Goal: Task Accomplishment & Management: Use online tool/utility

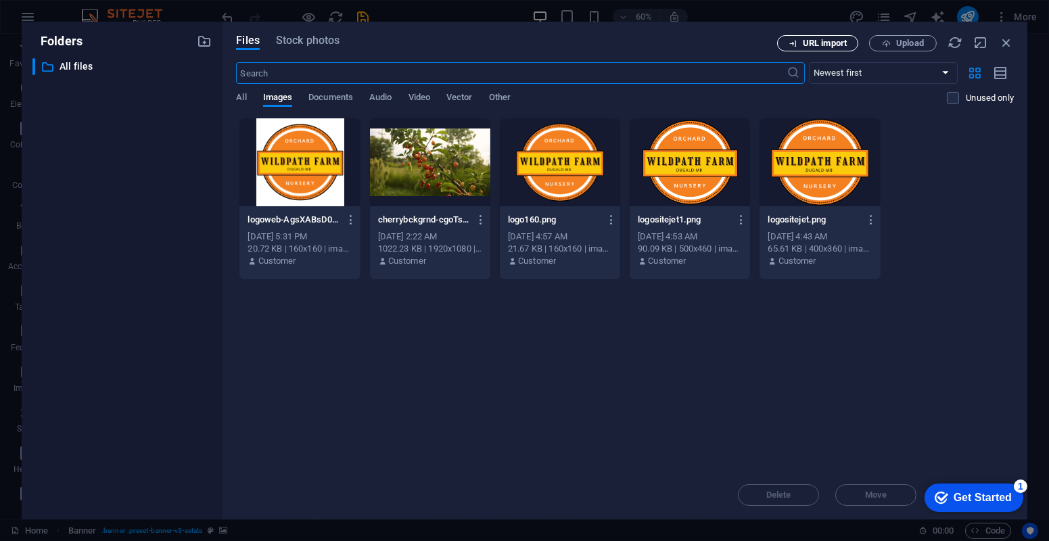
click at [847, 45] on span "URL import" at bounding box center [817, 43] width 69 height 9
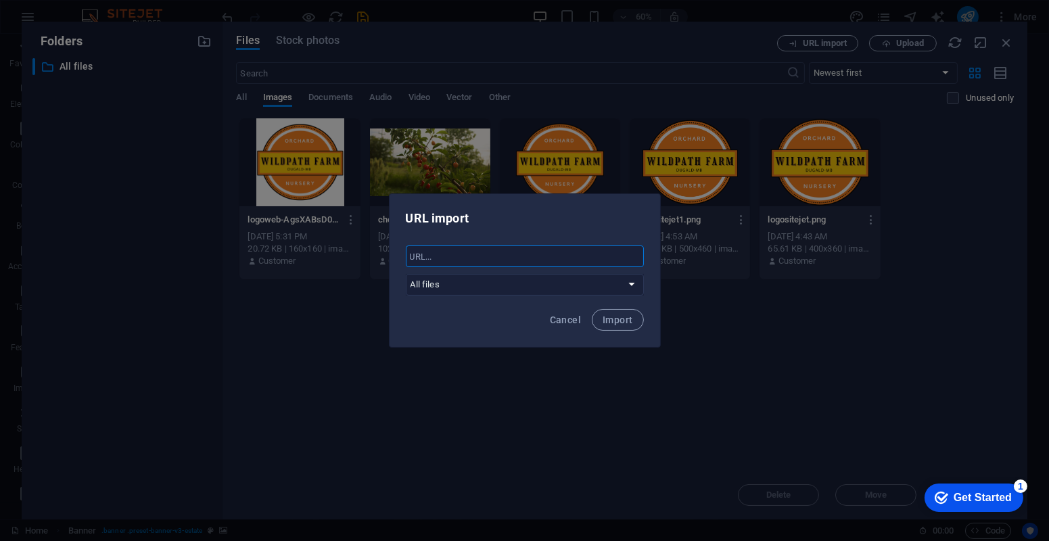
click at [558, 256] on input "text" at bounding box center [525, 257] width 238 height 22
paste input "[URL][DOMAIN_NAME]"
type input "[URL][DOMAIN_NAME]"
click at [624, 314] on span "Import" at bounding box center [618, 319] width 30 height 11
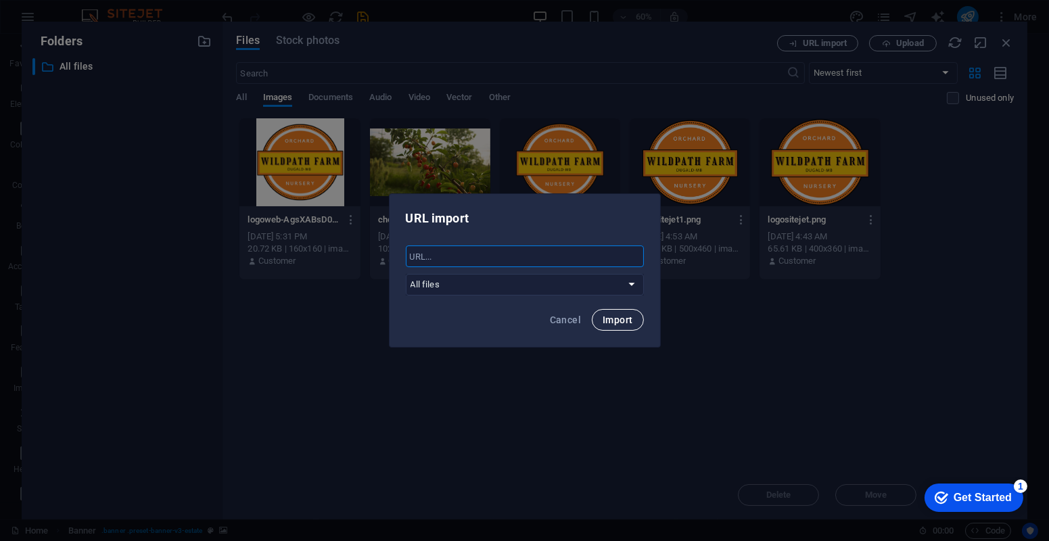
scroll to position [0, 0]
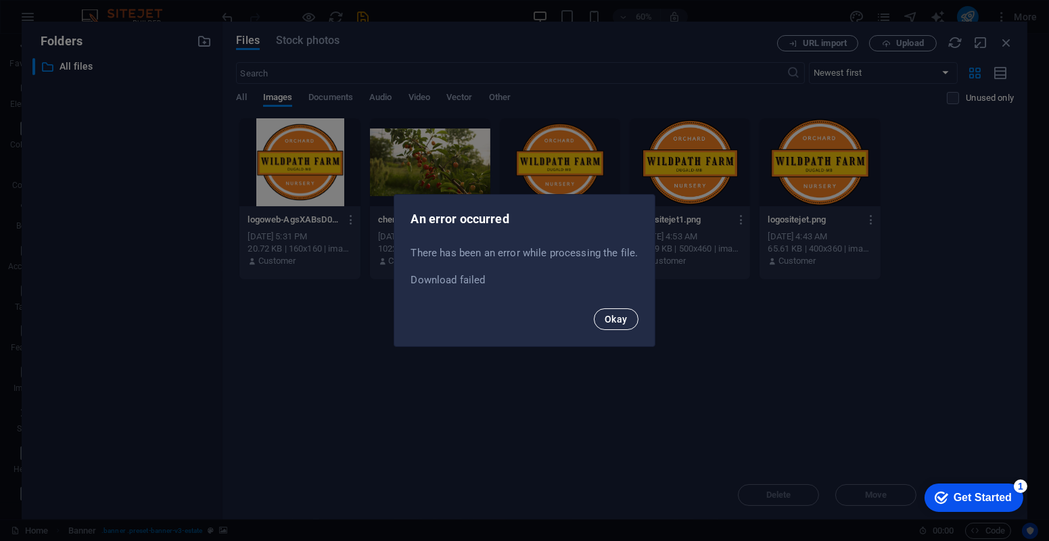
click at [621, 322] on span "Okay" at bounding box center [616, 319] width 23 height 11
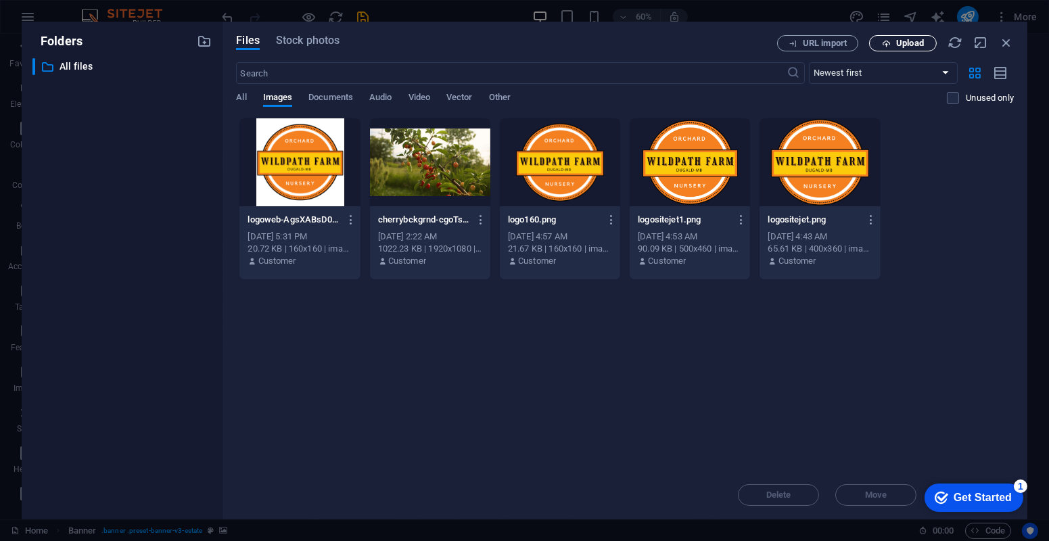
click at [902, 47] on span "Upload" at bounding box center [910, 43] width 28 height 8
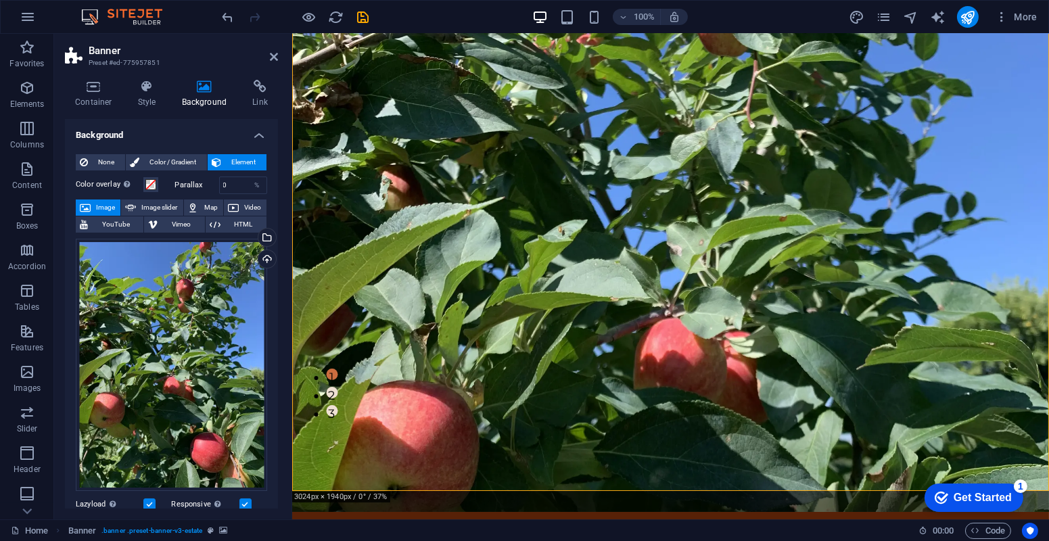
scroll to position [91, 0]
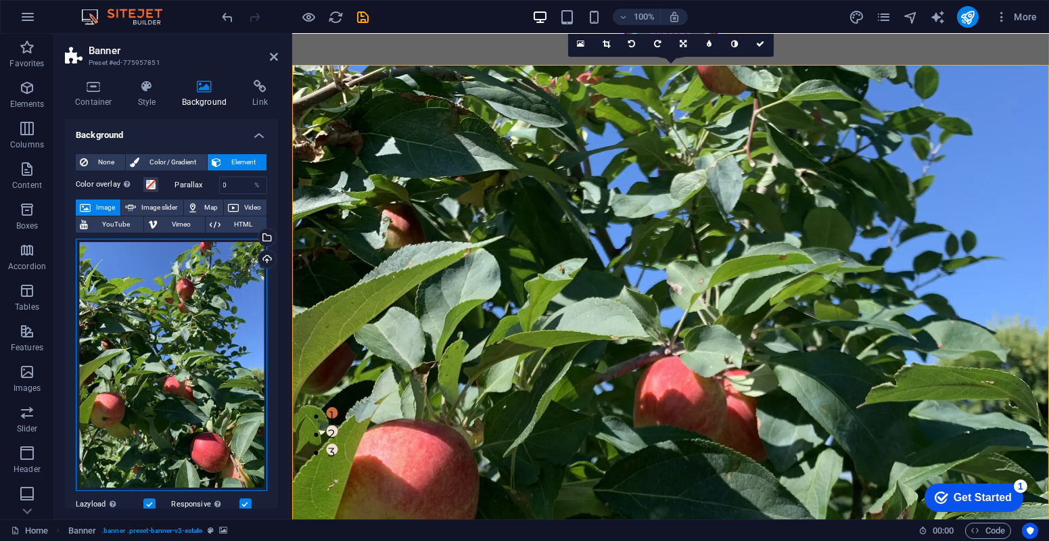
click at [170, 328] on div "Drag files here, click to choose files or select files from Files or our free s…" at bounding box center [171, 365] width 191 height 253
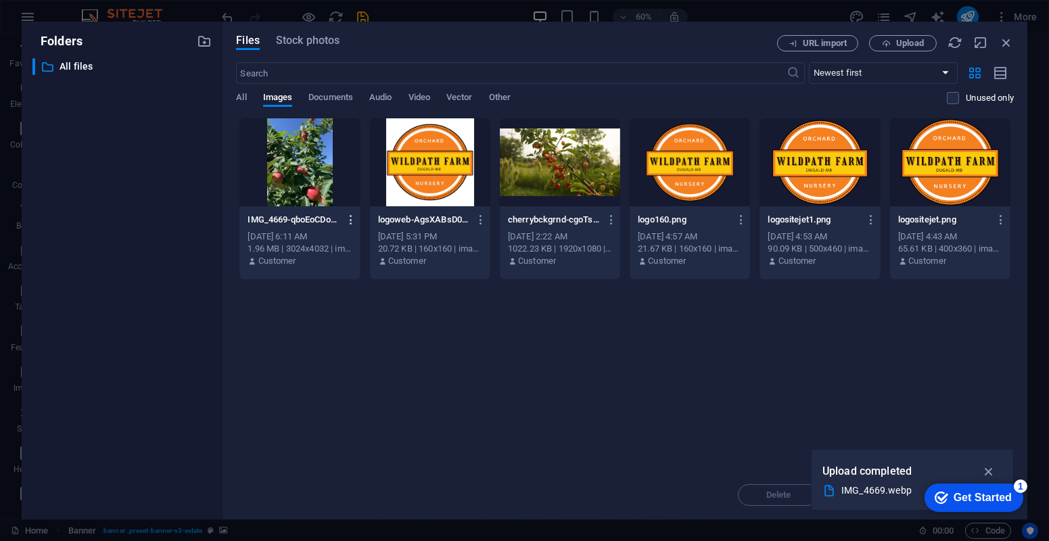
click at [352, 220] on icon "button" at bounding box center [351, 220] width 13 height 12
click at [461, 423] on div at bounding box center [524, 270] width 1049 height 541
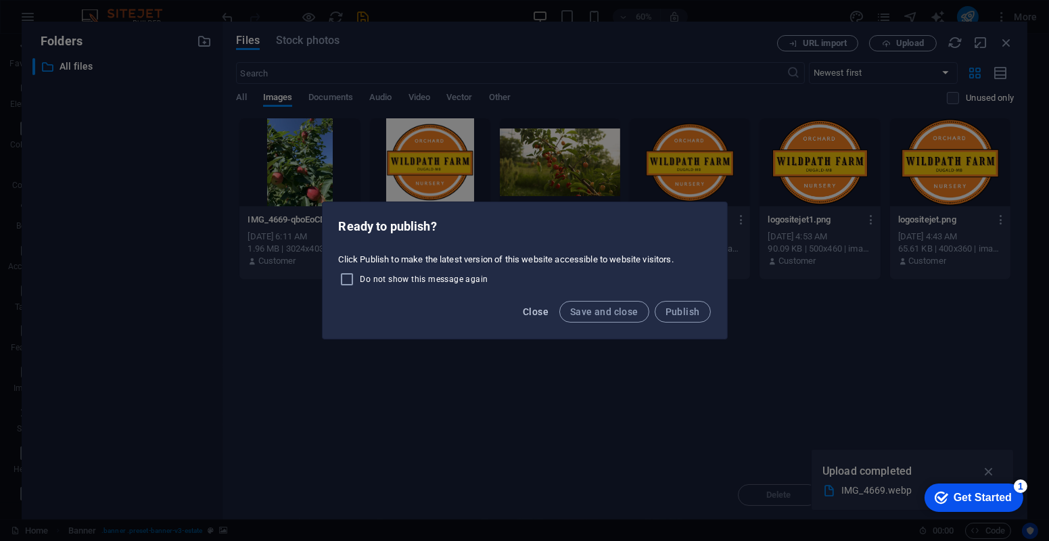
click at [543, 310] on span "Close" at bounding box center [536, 311] width 26 height 11
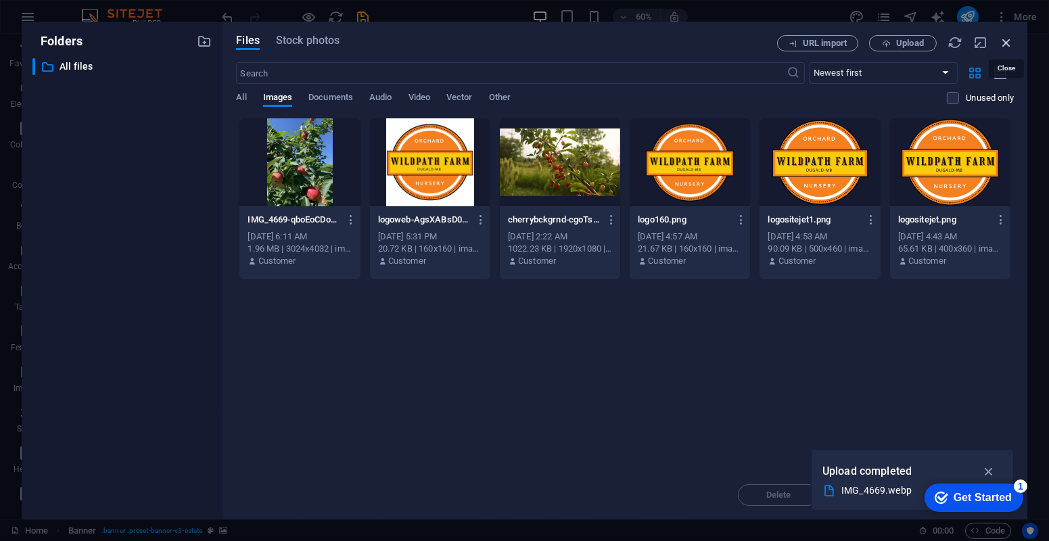
click at [1008, 44] on icon "button" at bounding box center [1006, 42] width 15 height 15
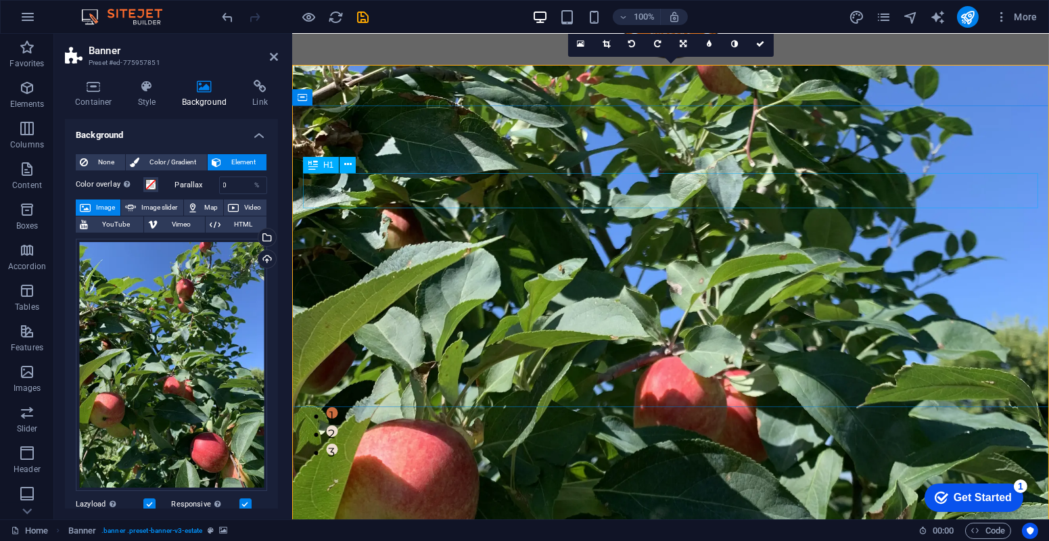
click at [346, 164] on icon at bounding box center [347, 165] width 7 height 14
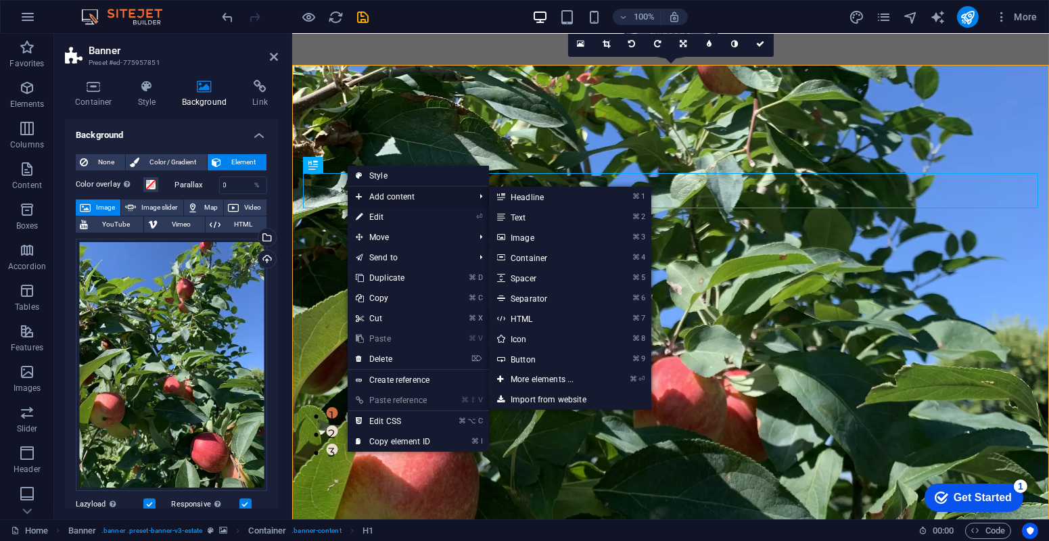
click at [377, 218] on link "⏎ Edit" at bounding box center [393, 217] width 91 height 20
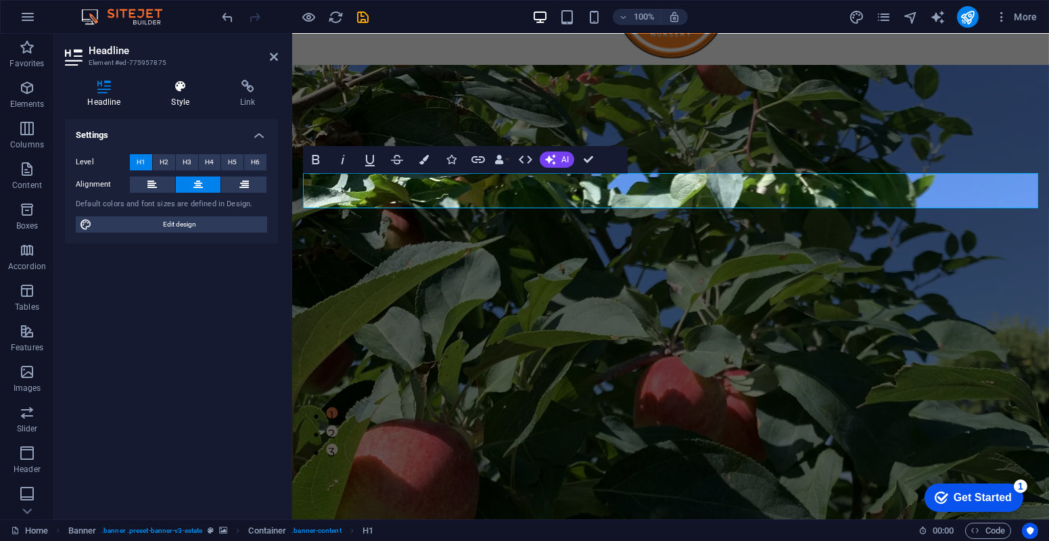
click at [181, 91] on icon at bounding box center [181, 87] width 64 height 14
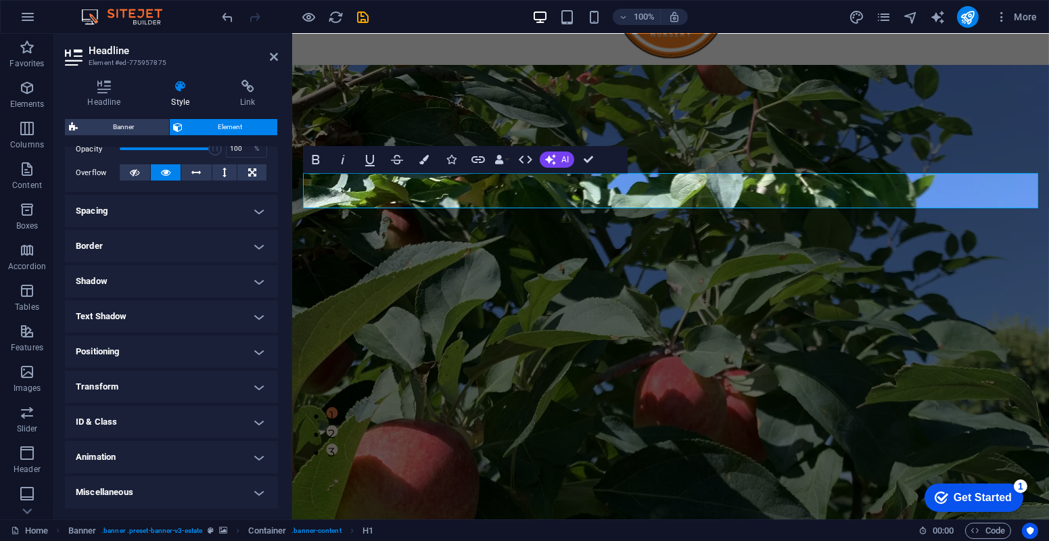
scroll to position [0, 0]
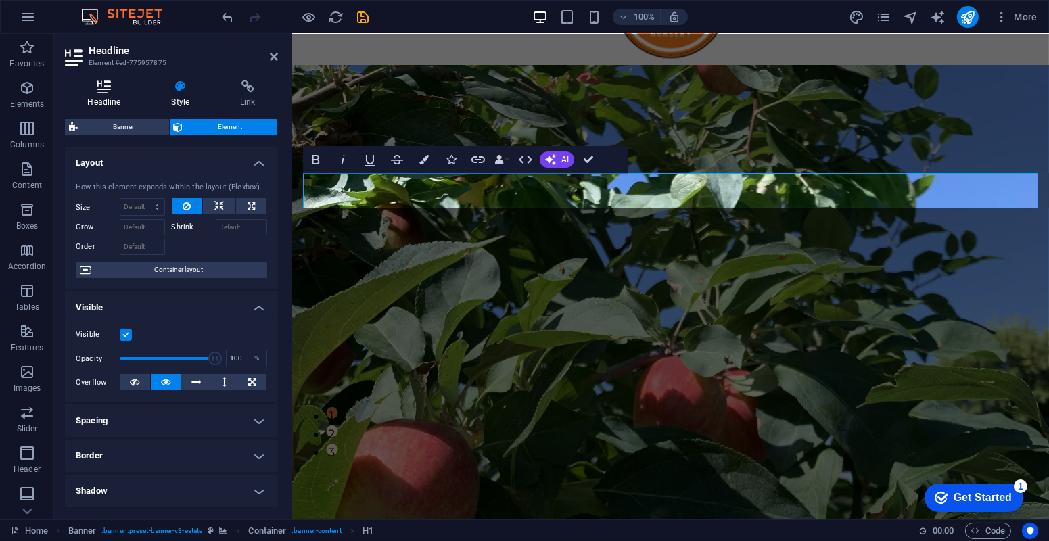
click at [118, 89] on icon at bounding box center [104, 87] width 78 height 14
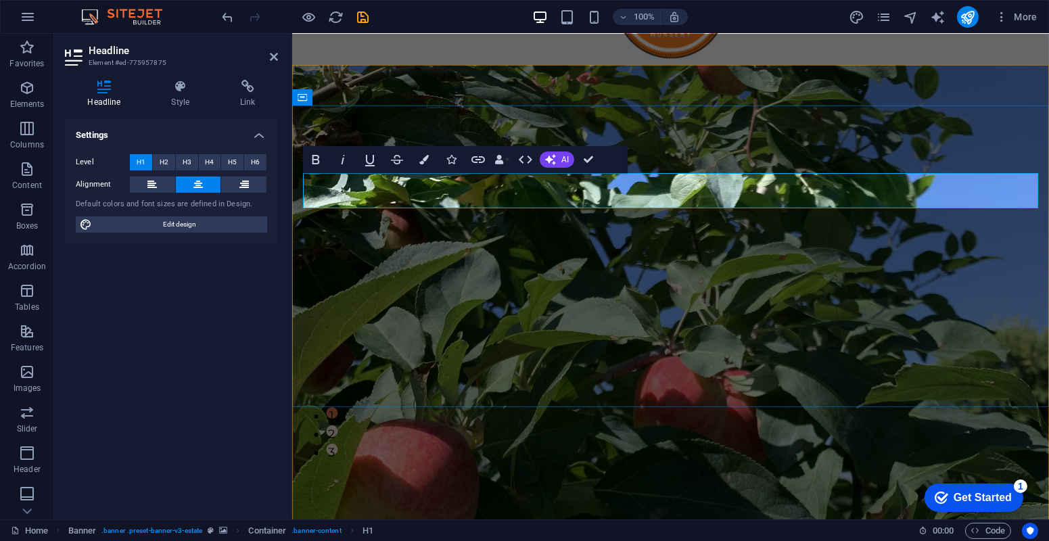
drag, startPoint x: 496, startPoint y: 192, endPoint x: 626, endPoint y: 220, distance: 132.9
click at [272, 57] on icon at bounding box center [274, 56] width 8 height 11
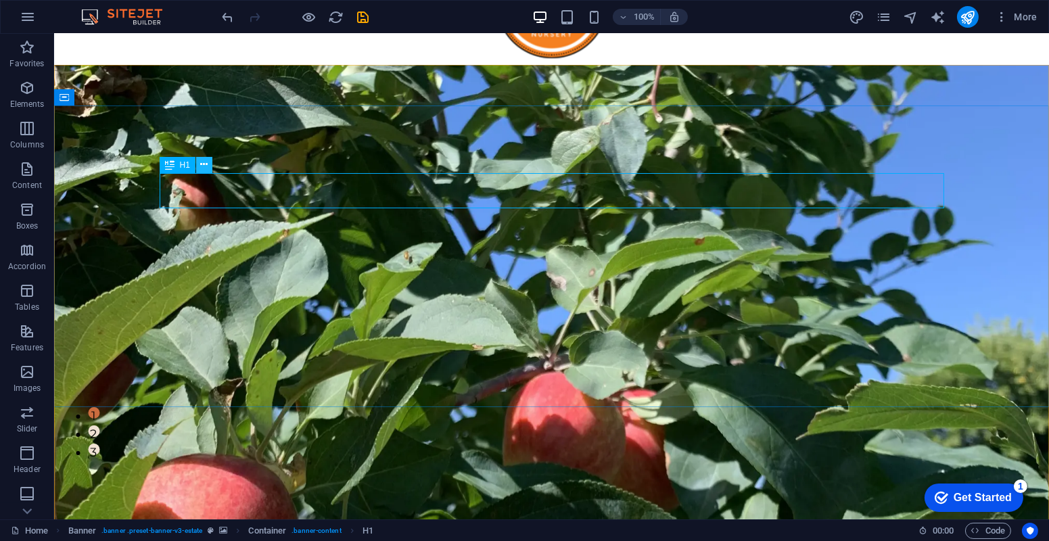
click at [205, 168] on icon at bounding box center [203, 165] width 7 height 14
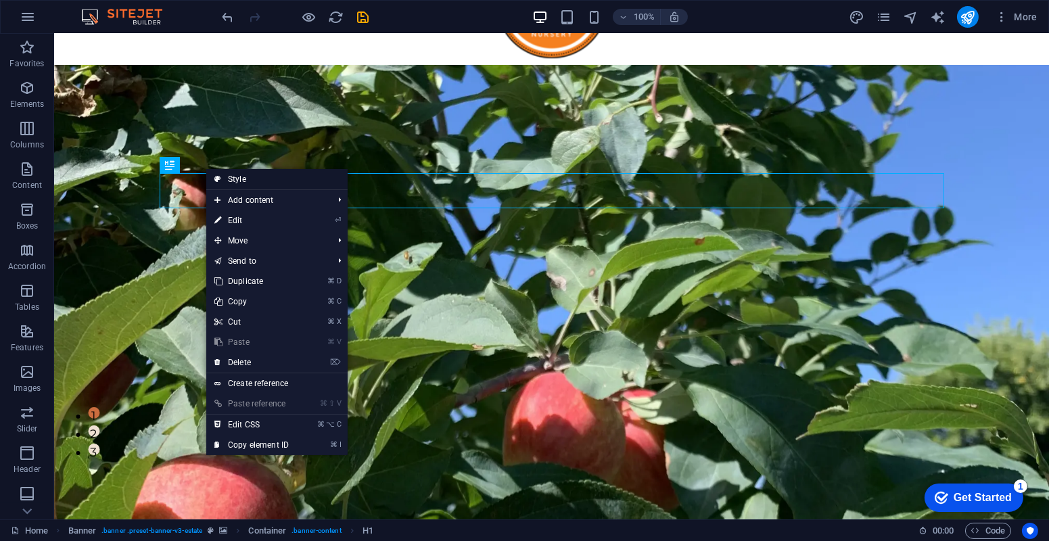
click at [229, 179] on link "Style" at bounding box center [276, 179] width 141 height 20
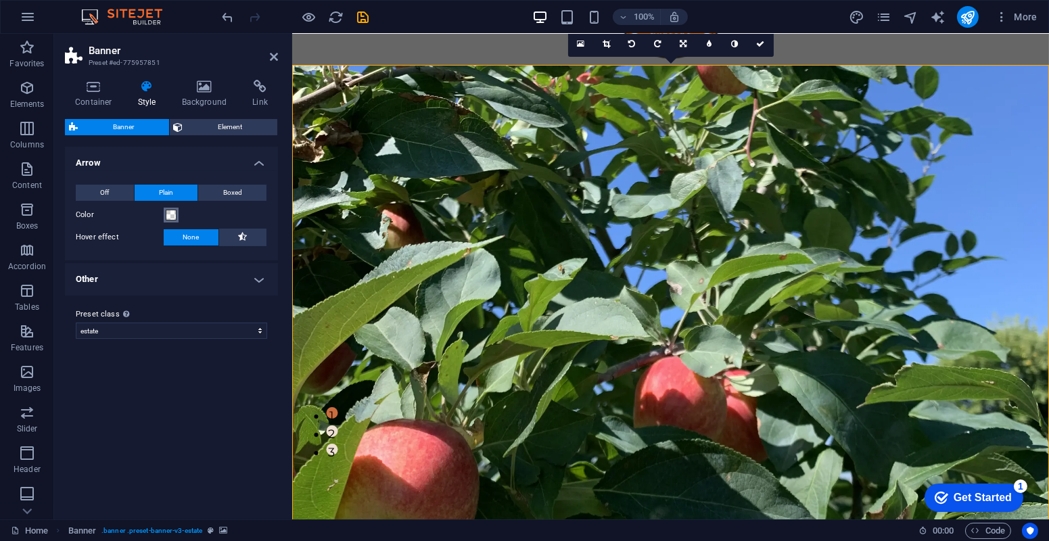
click at [177, 215] on button "Color" at bounding box center [171, 215] width 15 height 15
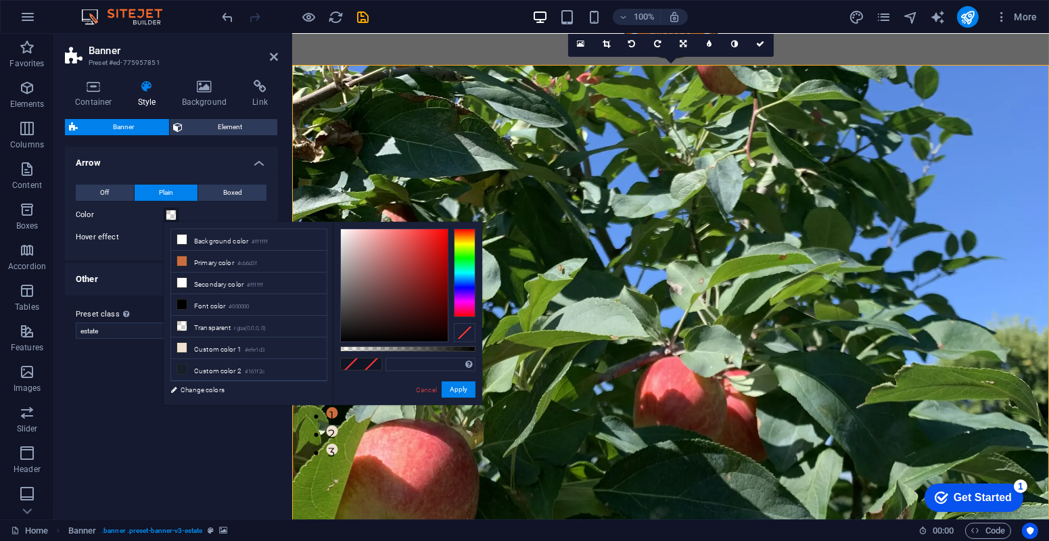
click at [236, 164] on h4 "Arrow" at bounding box center [171, 159] width 213 height 24
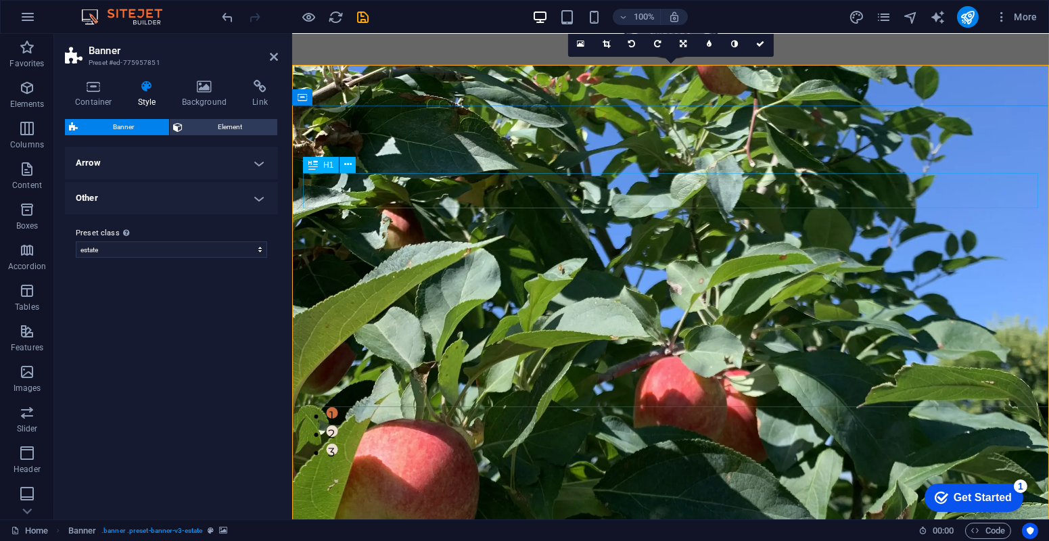
click at [353, 165] on button at bounding box center [348, 165] width 16 height 16
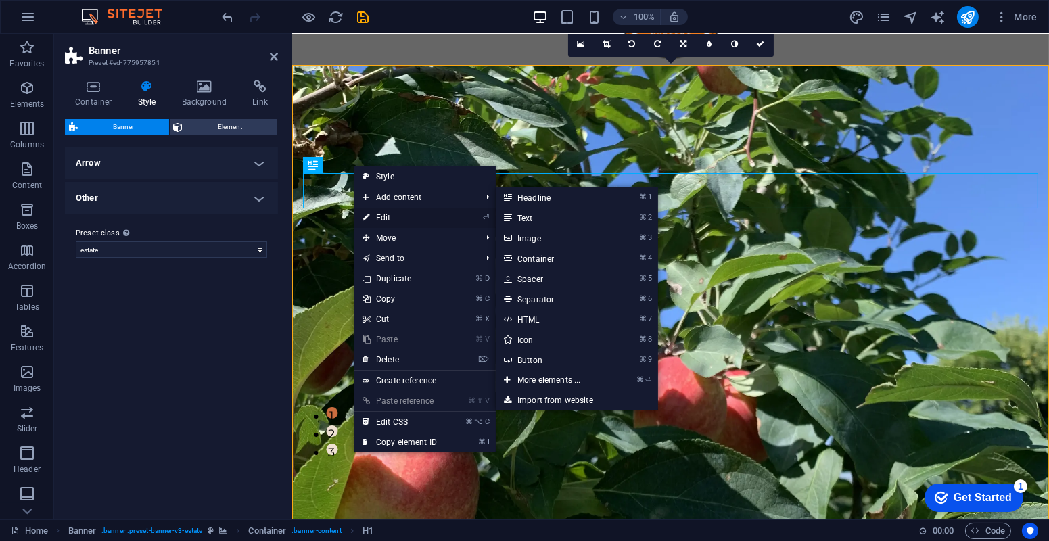
click at [369, 222] on link "⏎ Edit" at bounding box center [399, 218] width 91 height 20
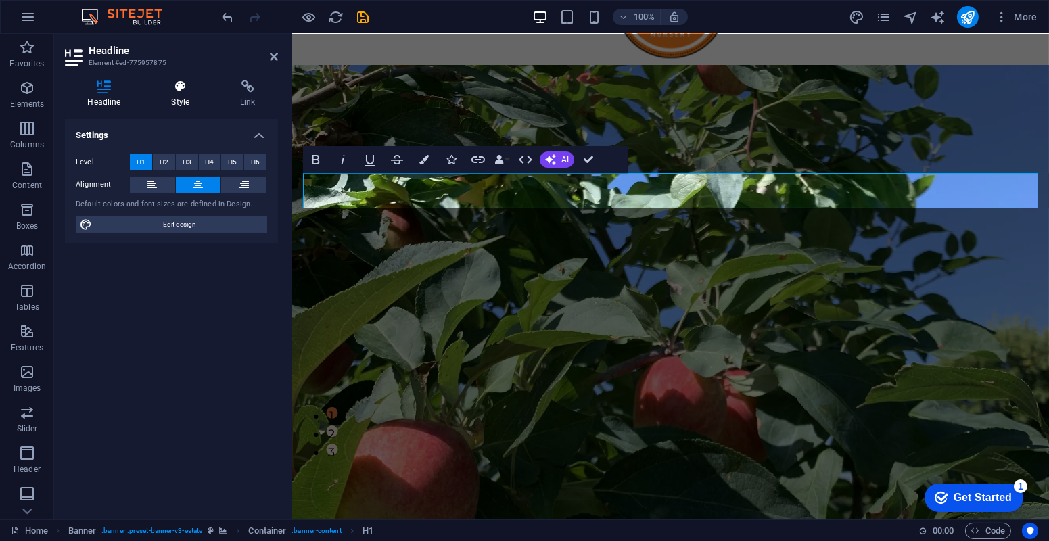
click at [182, 84] on icon at bounding box center [181, 87] width 64 height 14
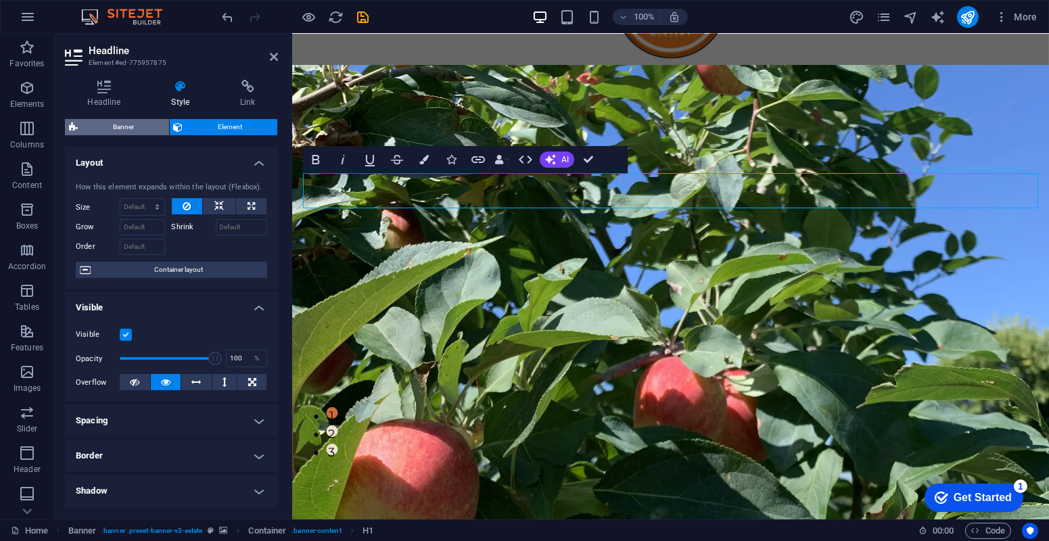
click at [141, 132] on span "Banner" at bounding box center [123, 127] width 83 height 16
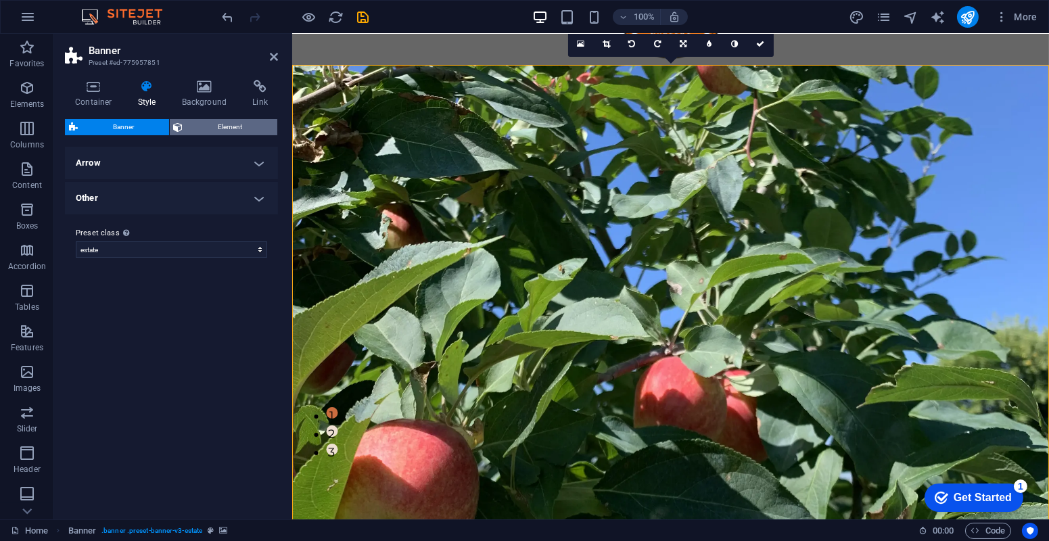
click at [223, 123] on span "Element" at bounding box center [230, 127] width 87 height 16
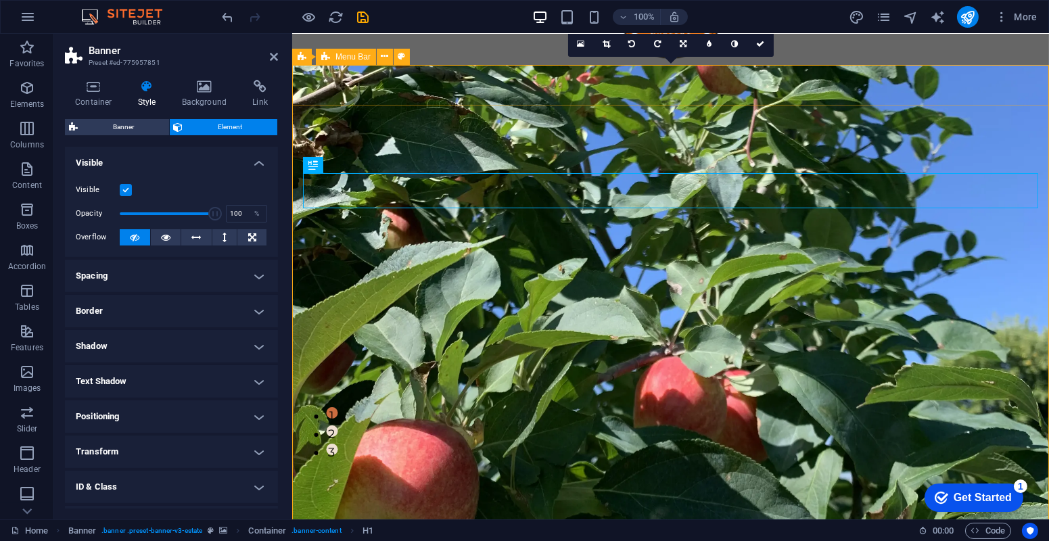
click at [279, 54] on aside "Banner Preset #ed-775957851 Container Style Background Link Size Height Default…" at bounding box center [173, 277] width 238 height 486
click at [275, 63] on header "Banner Preset #ed-775957851" at bounding box center [171, 51] width 213 height 35
click at [275, 52] on icon at bounding box center [274, 56] width 8 height 11
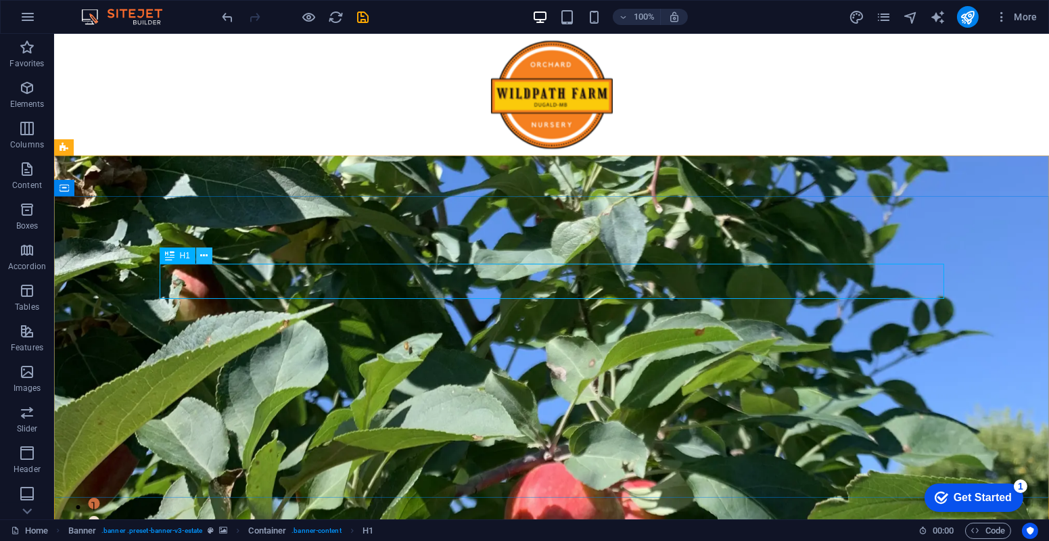
click at [206, 258] on icon at bounding box center [203, 256] width 7 height 14
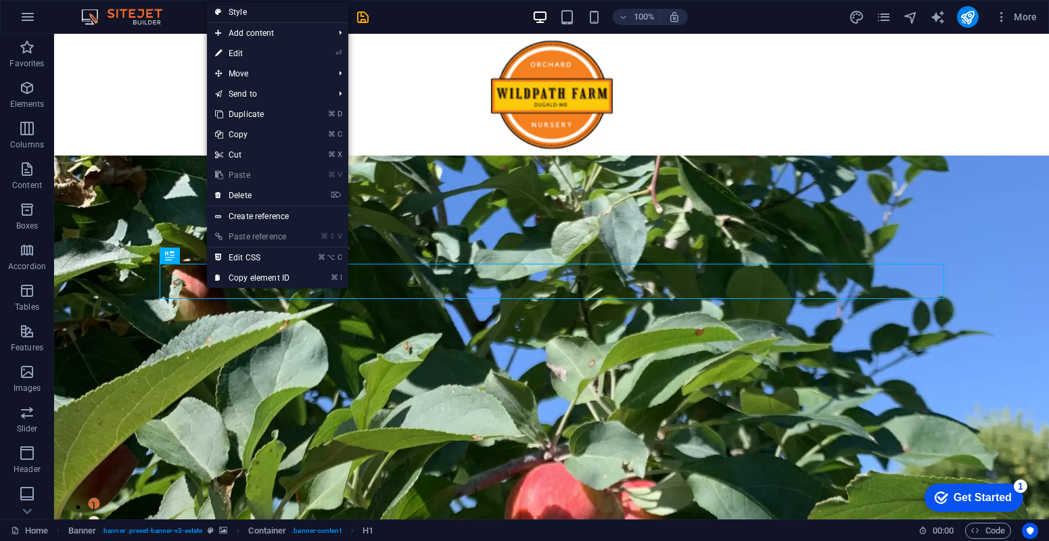
click at [250, 18] on link "Style" at bounding box center [277, 12] width 141 height 20
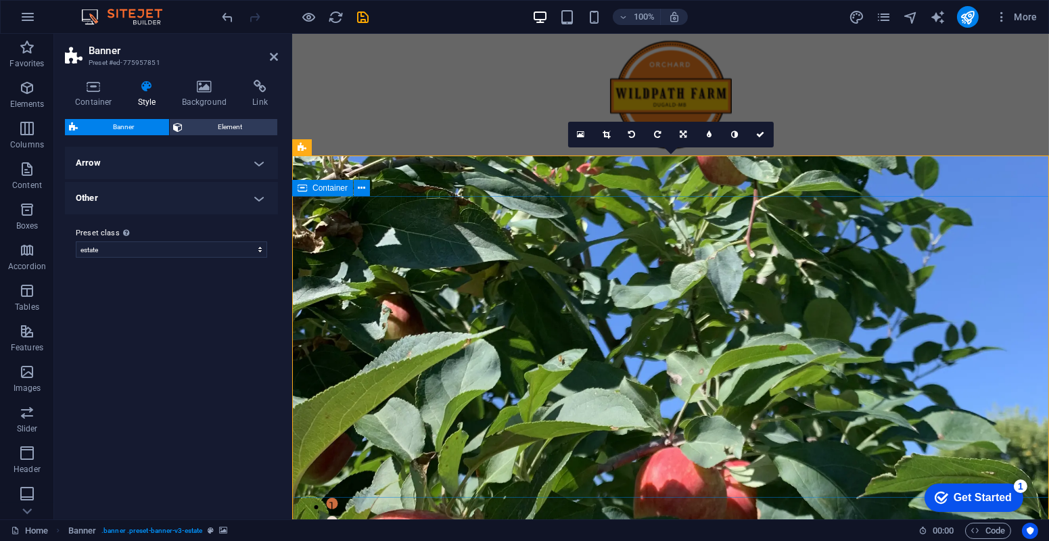
click at [275, 61] on icon at bounding box center [274, 56] width 8 height 11
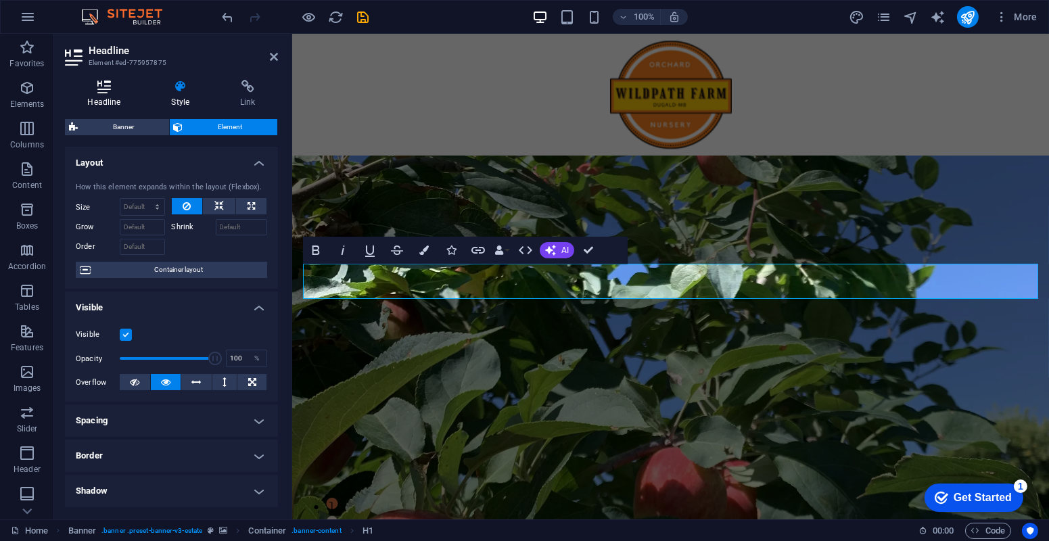
click at [112, 91] on icon at bounding box center [104, 87] width 78 height 14
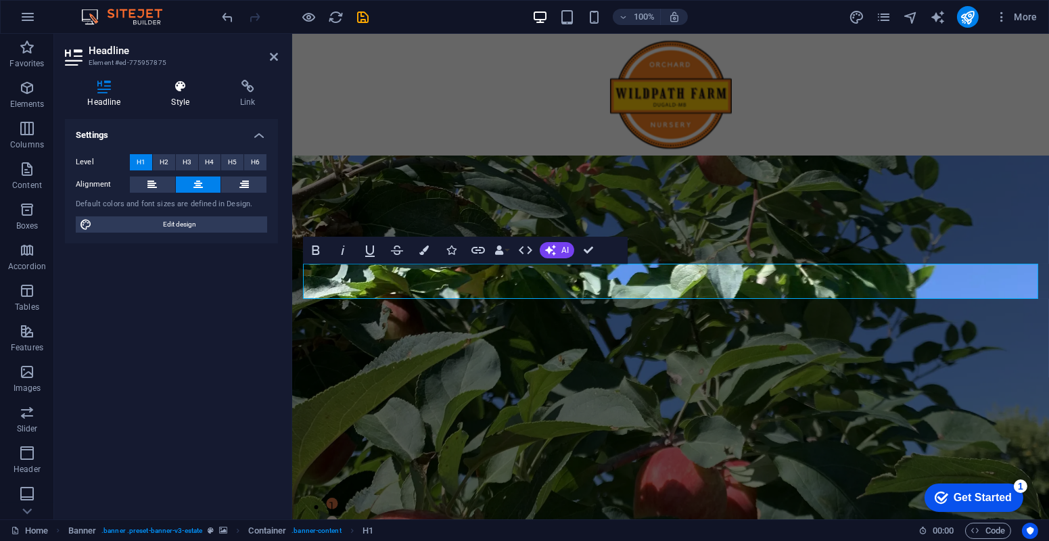
click at [181, 97] on h4 "Style" at bounding box center [183, 94] width 69 height 28
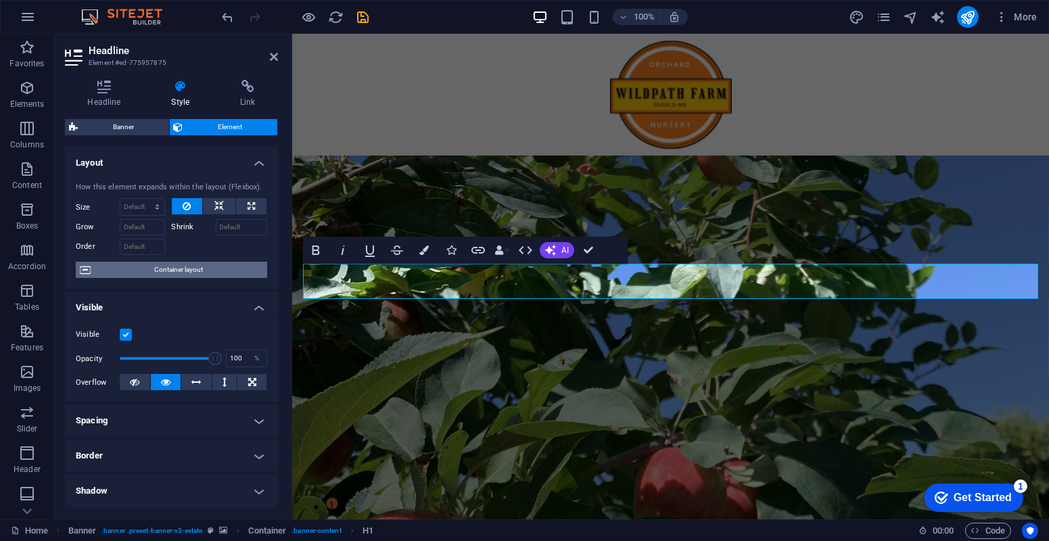
click at [179, 273] on span "Container layout" at bounding box center [179, 270] width 168 height 16
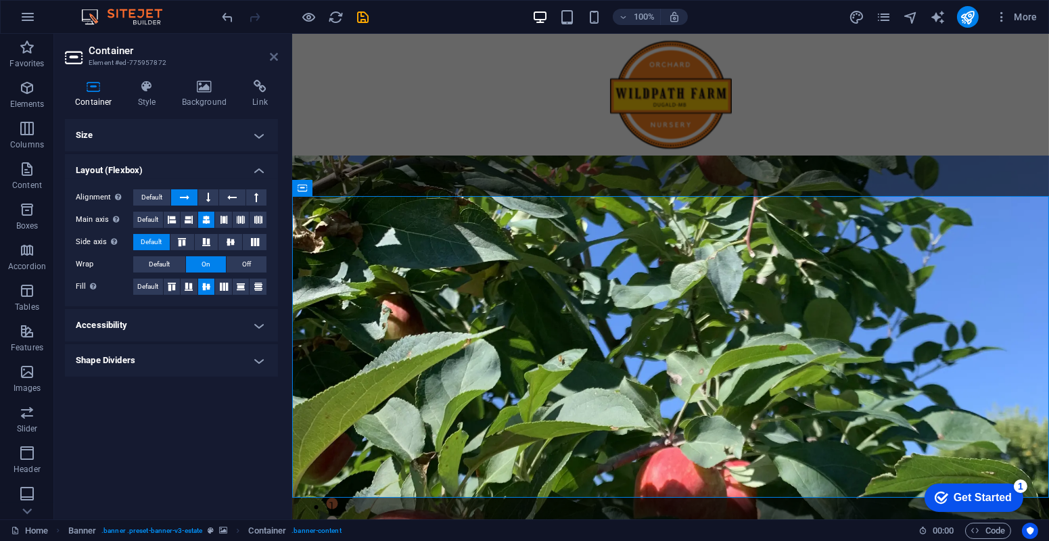
click at [277, 57] on icon at bounding box center [274, 56] width 8 height 11
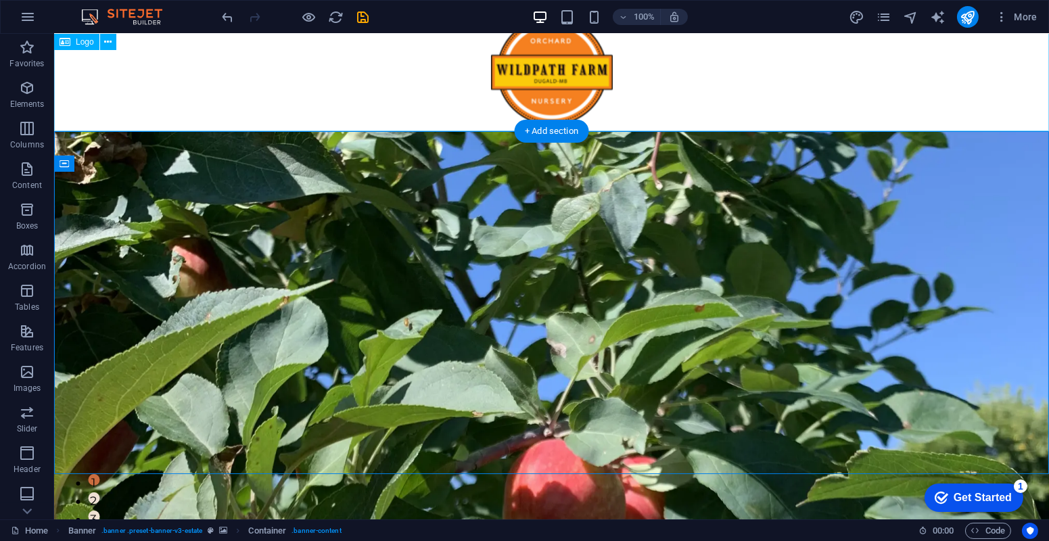
scroll to position [28, 0]
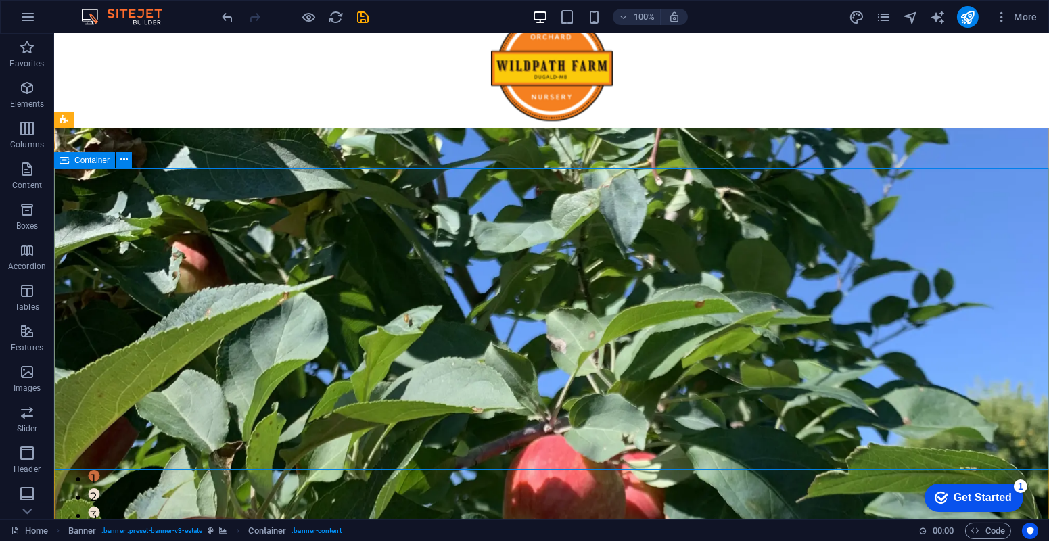
click at [69, 158] on div "Container" at bounding box center [84, 160] width 61 height 16
click at [124, 160] on icon at bounding box center [123, 160] width 7 height 14
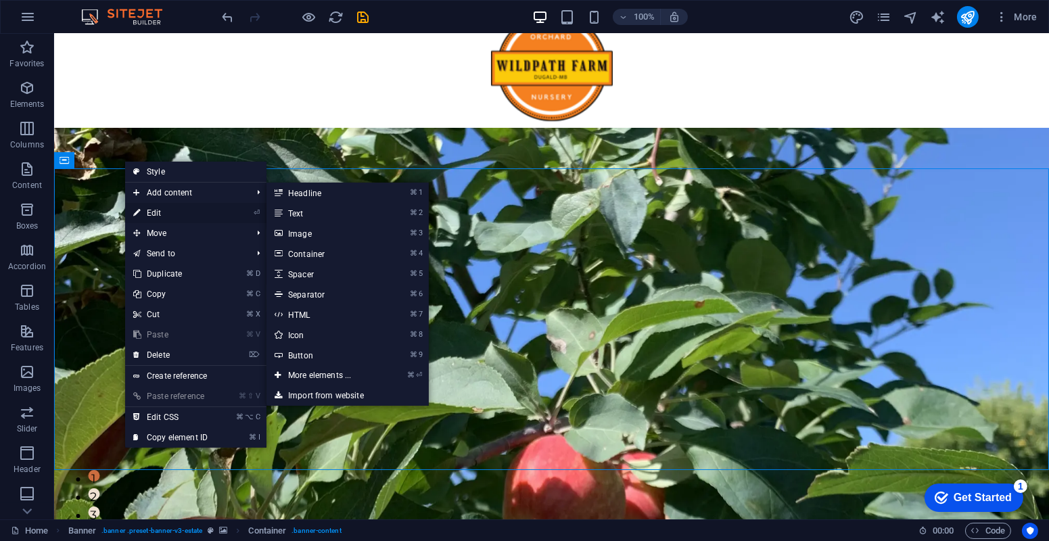
click at [169, 213] on link "⏎ Edit" at bounding box center [170, 213] width 91 height 20
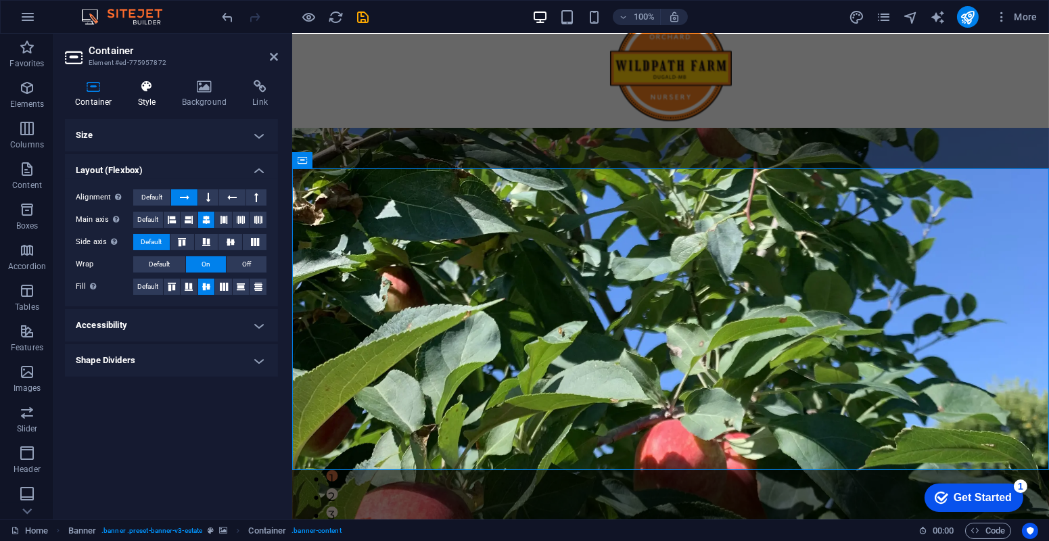
click at [154, 93] on h4 "Style" at bounding box center [150, 94] width 44 height 28
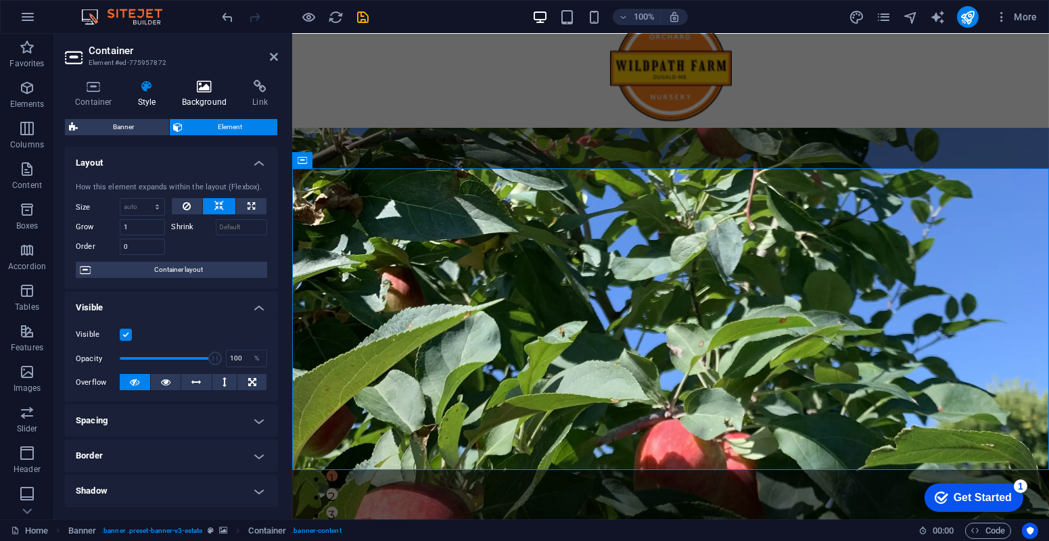
click at [208, 98] on h4 "Background" at bounding box center [207, 94] width 71 height 28
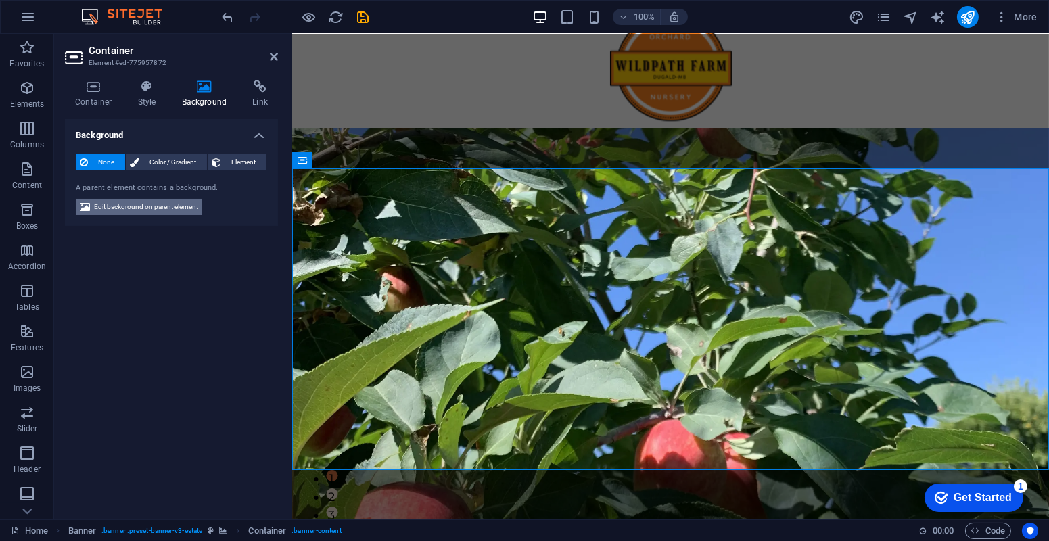
click at [139, 206] on span "Edit background on parent element" at bounding box center [146, 207] width 104 height 16
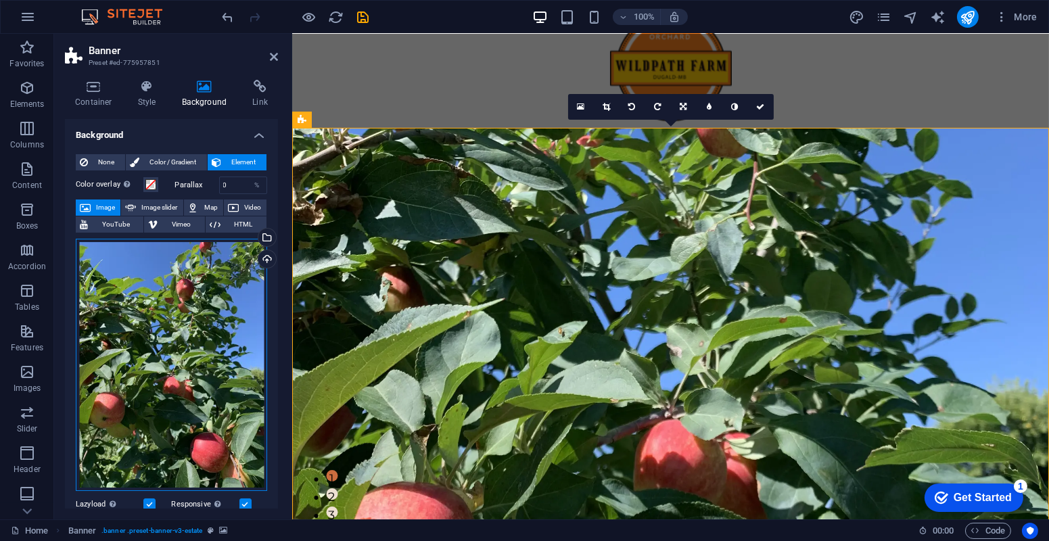
click at [131, 340] on div "Drag files here, click to choose files or select files from Files or our free s…" at bounding box center [171, 365] width 191 height 253
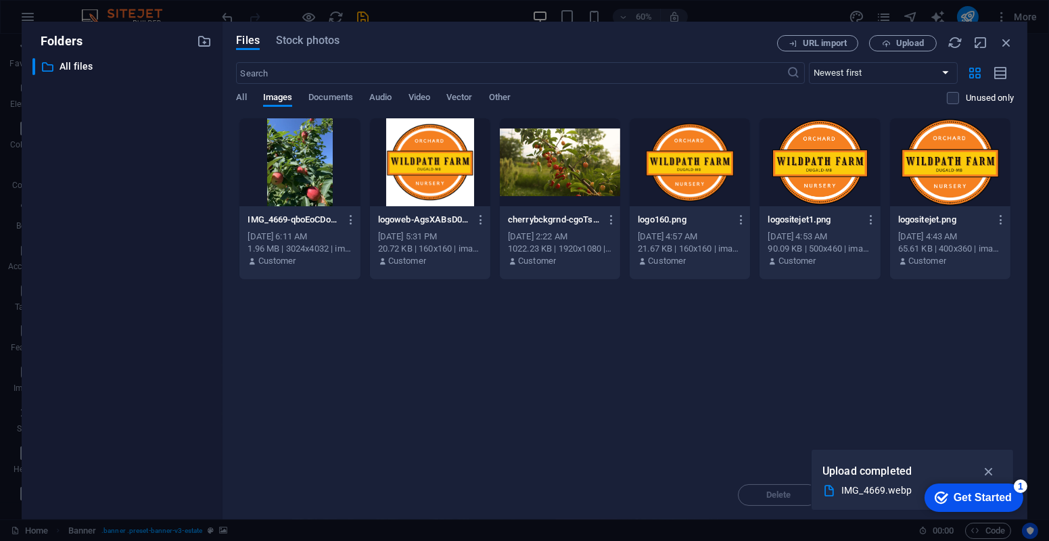
click at [547, 161] on div at bounding box center [560, 162] width 120 height 88
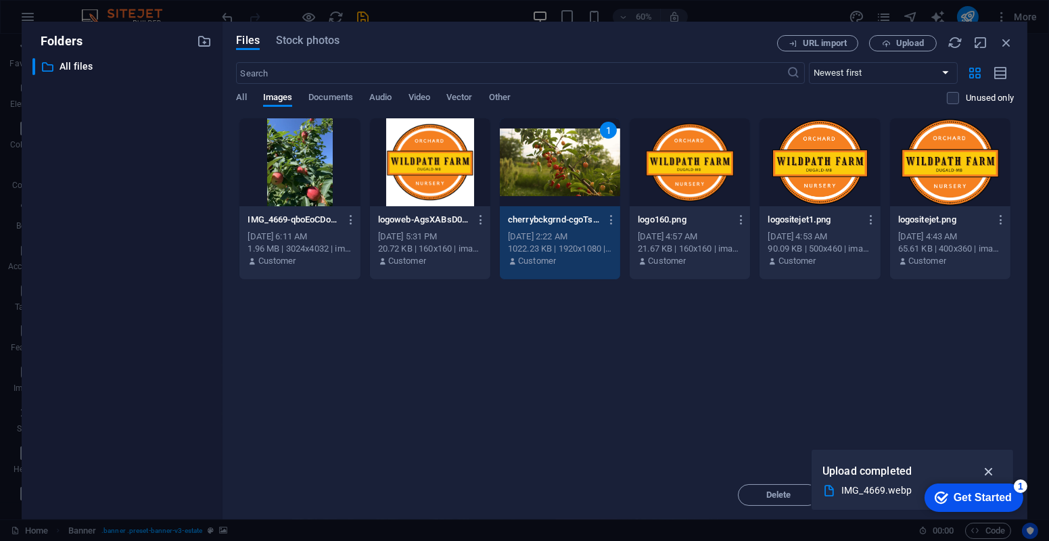
click at [990, 472] on icon "button" at bounding box center [989, 471] width 16 height 15
drag, startPoint x: 876, startPoint y: 497, endPoint x: 842, endPoint y: 406, distance: 97.4
click at [842, 406] on div "Files Stock photos URL import Upload ​ Newest first Oldest first Name (A-Z) Nam…" at bounding box center [625, 270] width 778 height 471
drag, startPoint x: 968, startPoint y: 499, endPoint x: 950, endPoint y: 355, distance: 145.2
click at [950, 476] on html "checkmark Get Started 1 First Steps in the Editor Let's guide you through the t…" at bounding box center [970, 496] width 115 height 41
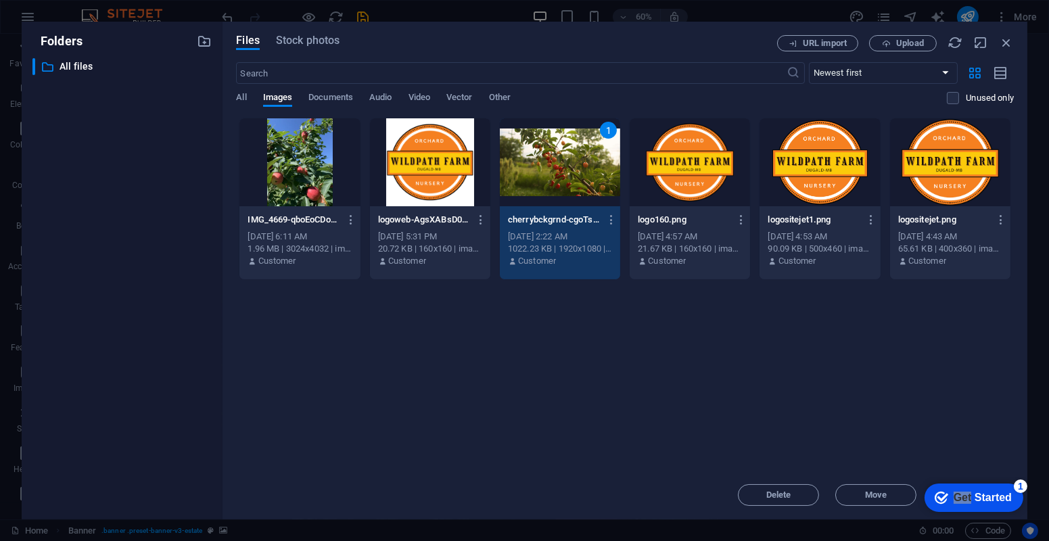
click at [923, 384] on div "Drop files here to upload them instantly IMG_4669-qboEoCDowUTAyLRv7lMJUg.webp I…" at bounding box center [625, 294] width 778 height 353
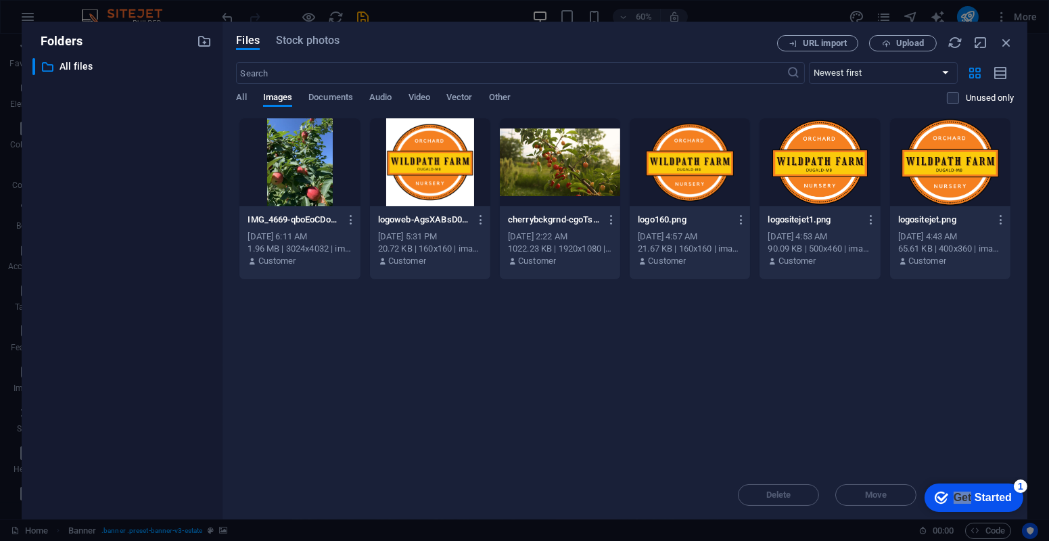
click at [544, 195] on div at bounding box center [560, 162] width 120 height 88
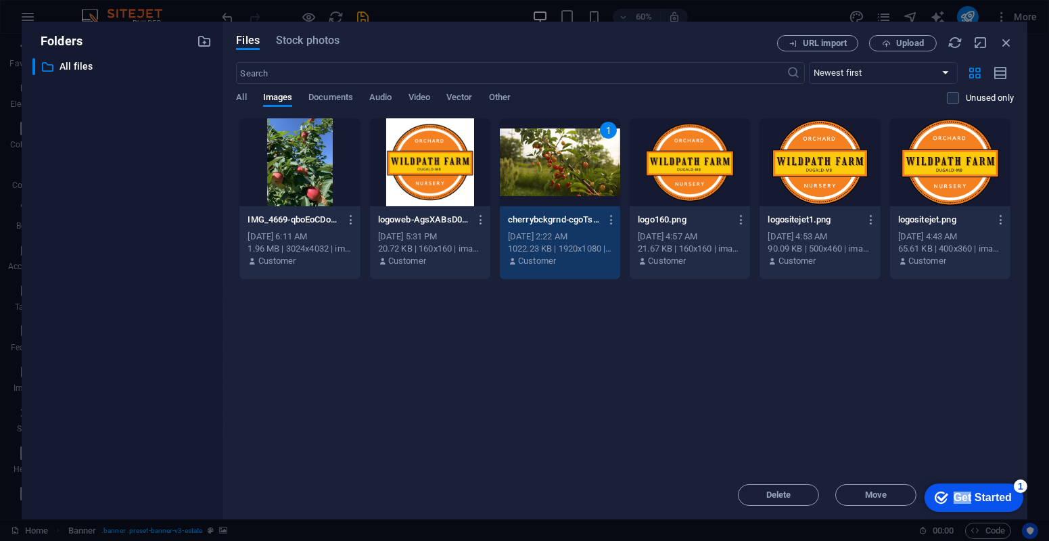
click at [966, 496] on div "Get Started" at bounding box center [982, 497] width 58 height 12
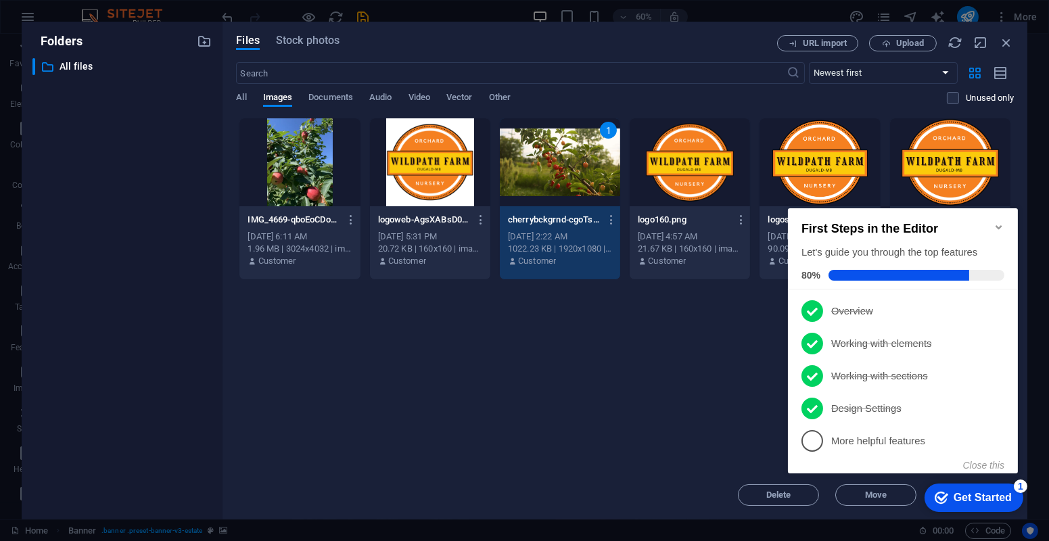
click at [998, 224] on icon "Minimize checklist" at bounding box center [998, 226] width 11 height 11
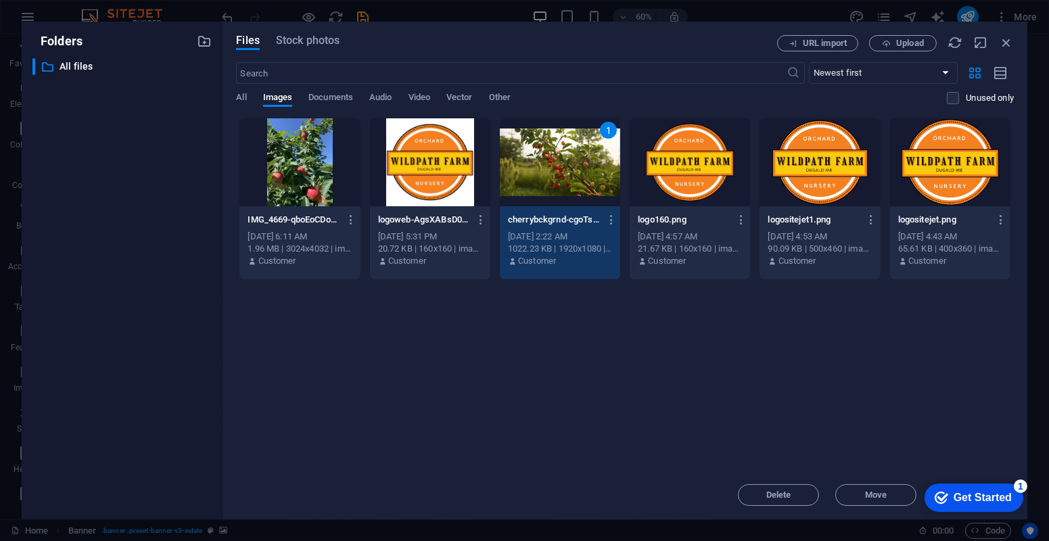
click at [836, 398] on div "Drop files here to upload them instantly IMG_4669-qboEoCDowUTAyLRv7lMJUg.webp I…" at bounding box center [625, 294] width 778 height 353
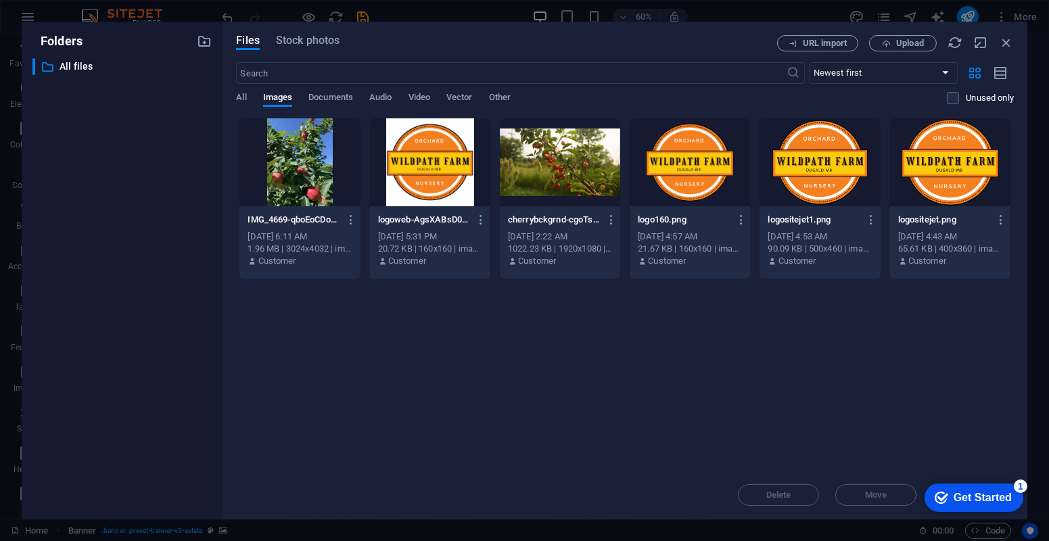
click at [912, 452] on div "Drop files here to upload them instantly IMG_4669-qboEoCDowUTAyLRv7lMJUg.webp I…" at bounding box center [625, 294] width 778 height 353
click at [1010, 50] on div "URL import Upload" at bounding box center [895, 43] width 237 height 16
click at [1011, 47] on icon "button" at bounding box center [1006, 42] width 15 height 15
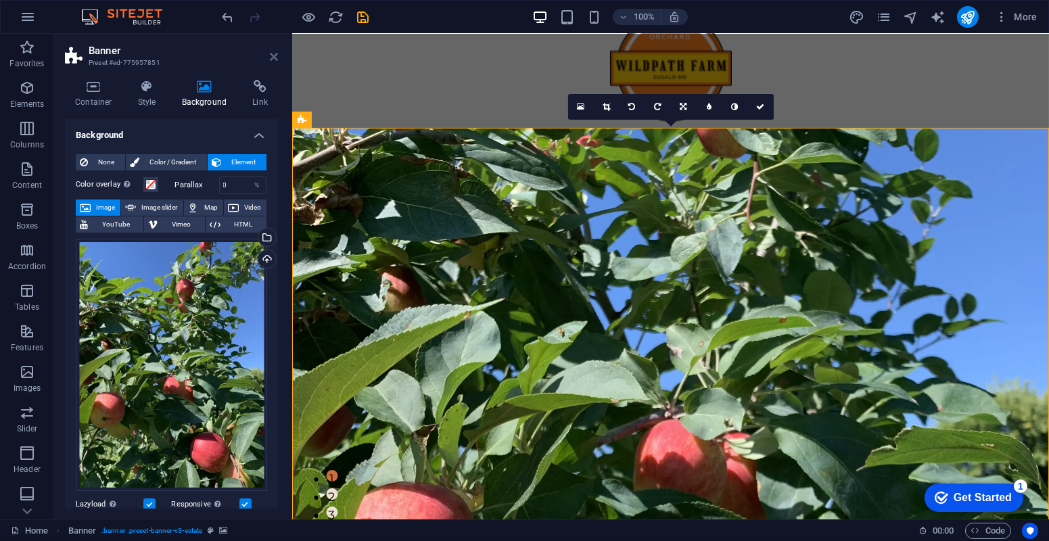
click at [274, 56] on icon at bounding box center [274, 56] width 8 height 11
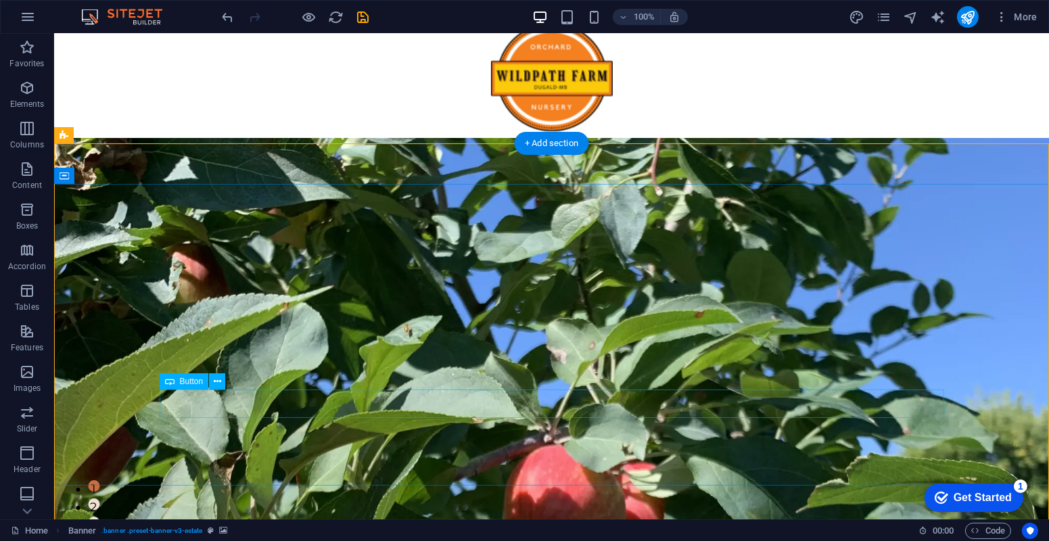
scroll to position [0, 0]
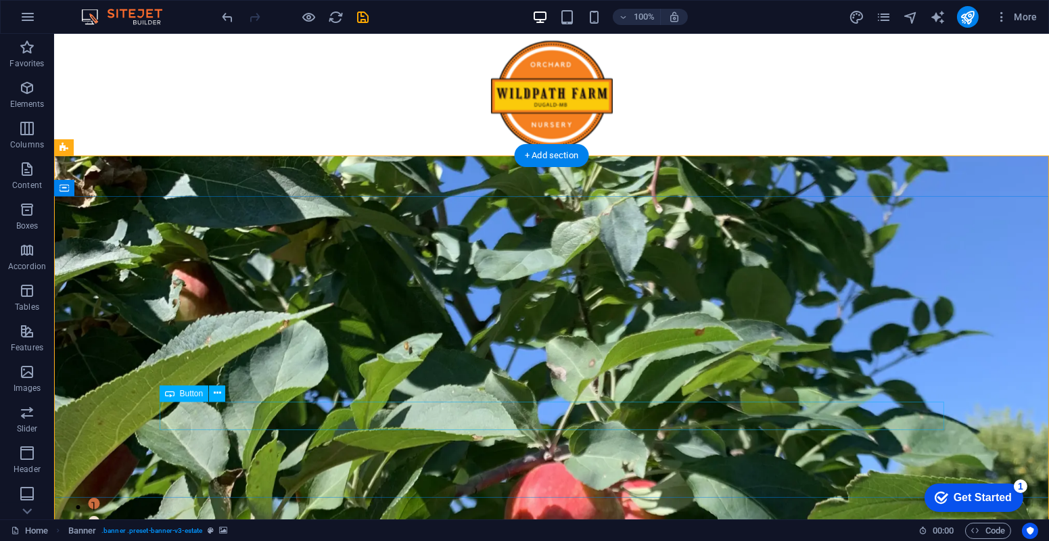
click at [220, 394] on icon at bounding box center [217, 393] width 7 height 14
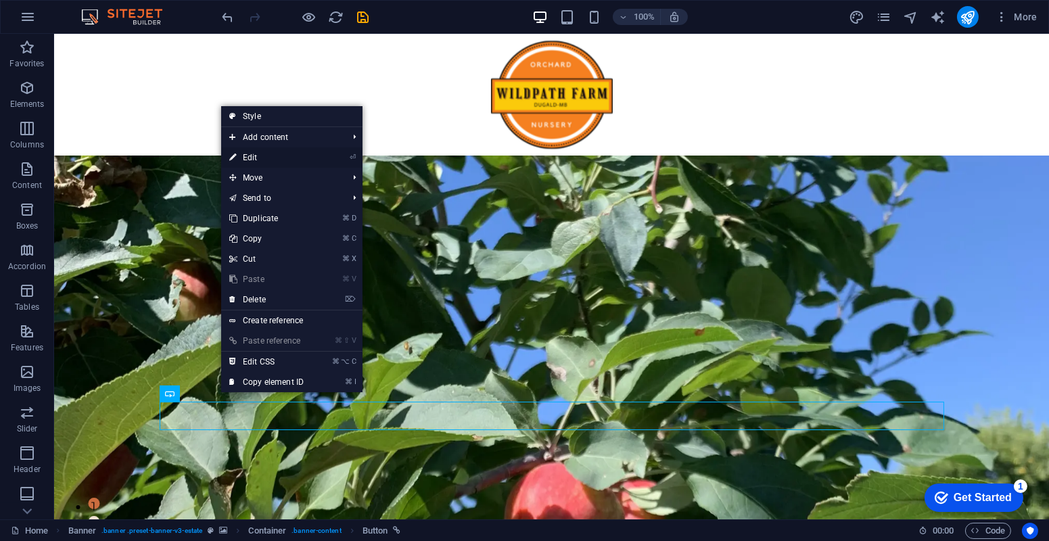
click at [260, 158] on link "⏎ Edit" at bounding box center [266, 157] width 91 height 20
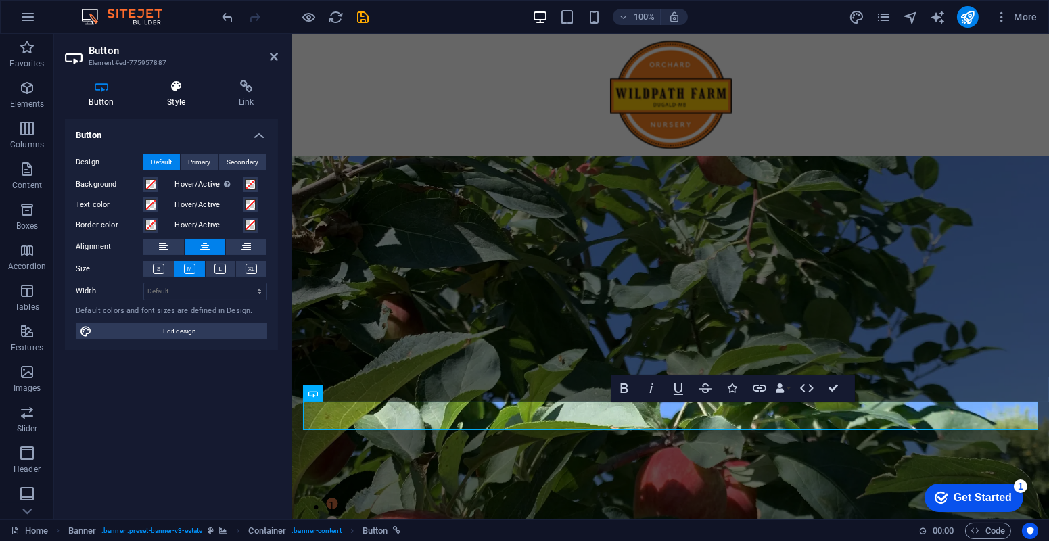
click at [164, 88] on icon at bounding box center [176, 87] width 66 height 14
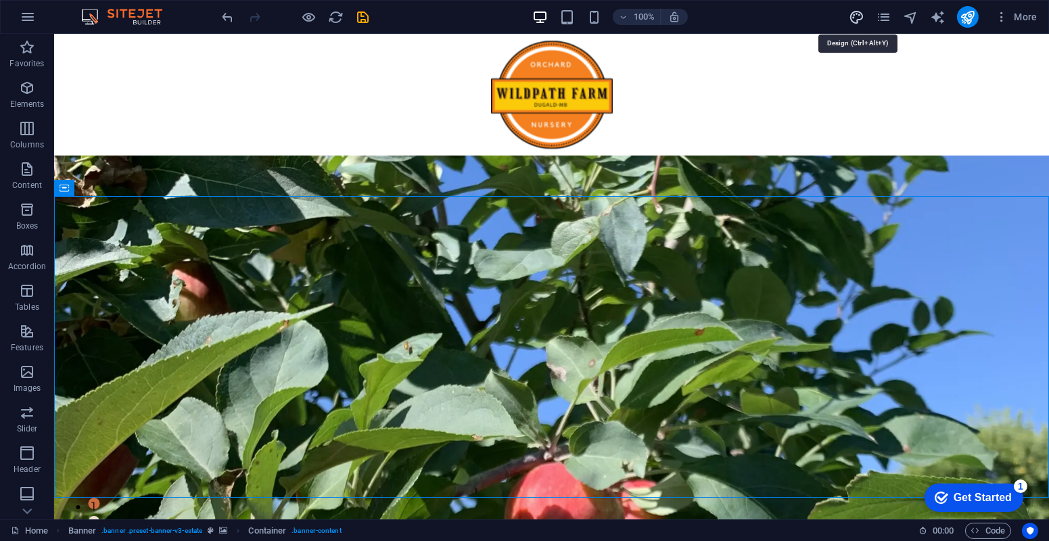
click at [860, 20] on icon "design" at bounding box center [857, 17] width 16 height 16
select select "px"
select select "500"
select select "px"
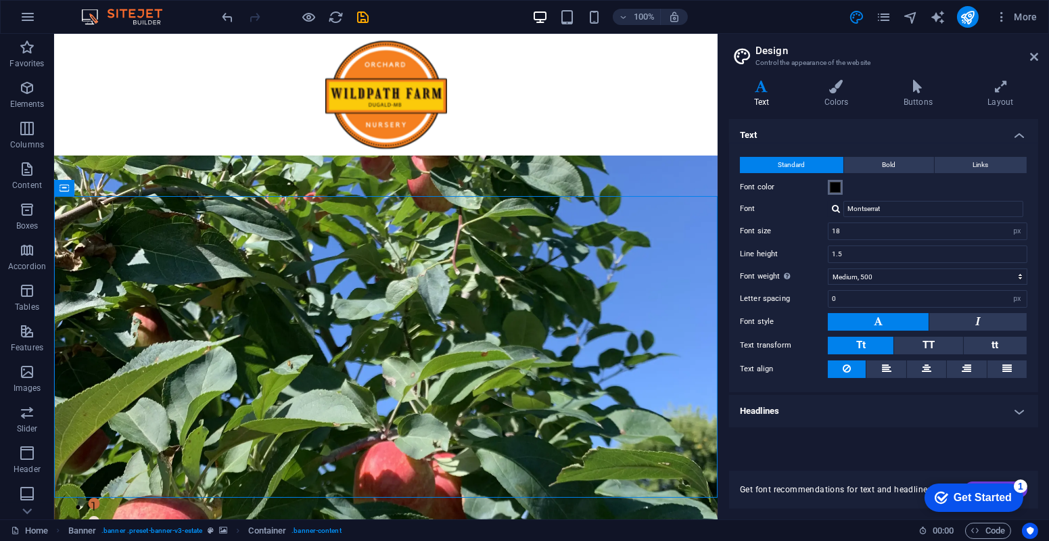
click at [835, 191] on span at bounding box center [835, 187] width 11 height 11
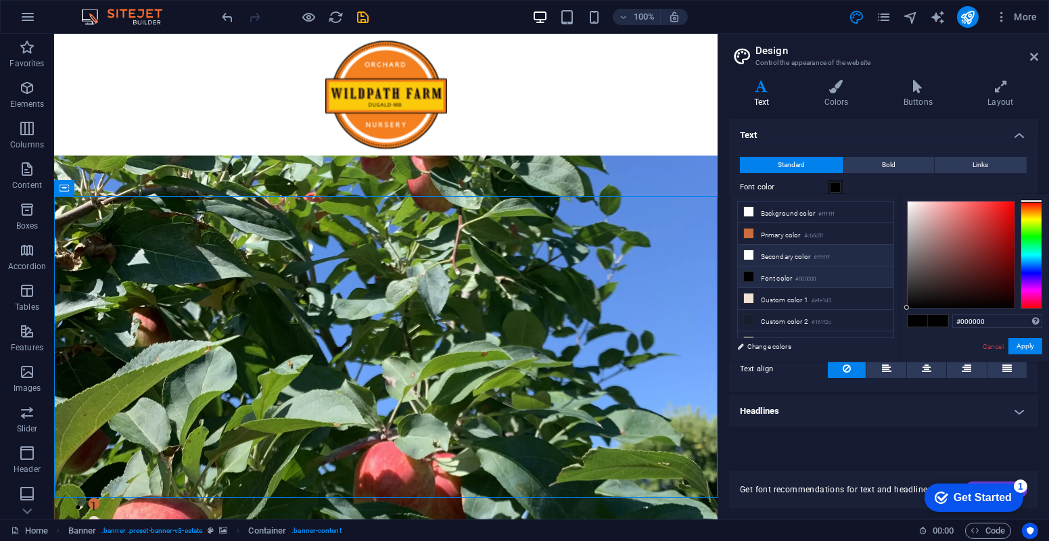
click at [749, 258] on icon at bounding box center [748, 254] width 9 height 9
type input "#ffffff"
click at [1035, 60] on icon at bounding box center [1034, 56] width 8 height 11
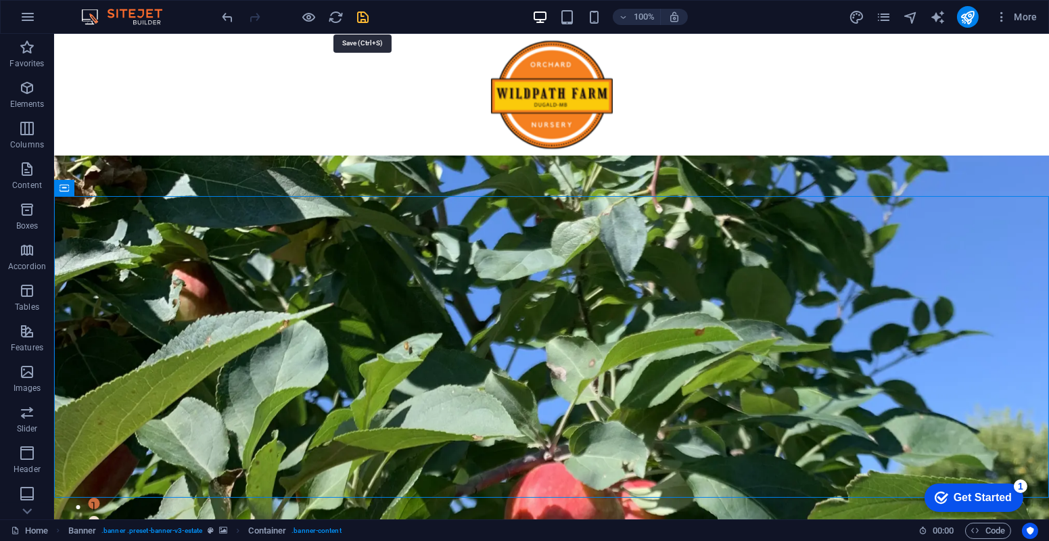
click at [361, 18] on icon "save" at bounding box center [364, 17] width 16 height 16
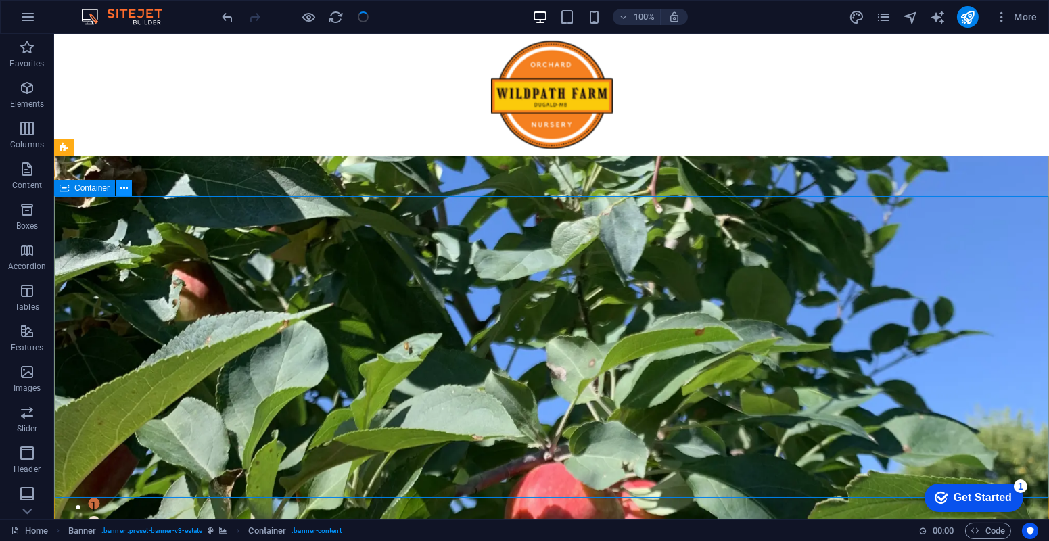
click at [122, 191] on icon at bounding box center [123, 188] width 7 height 14
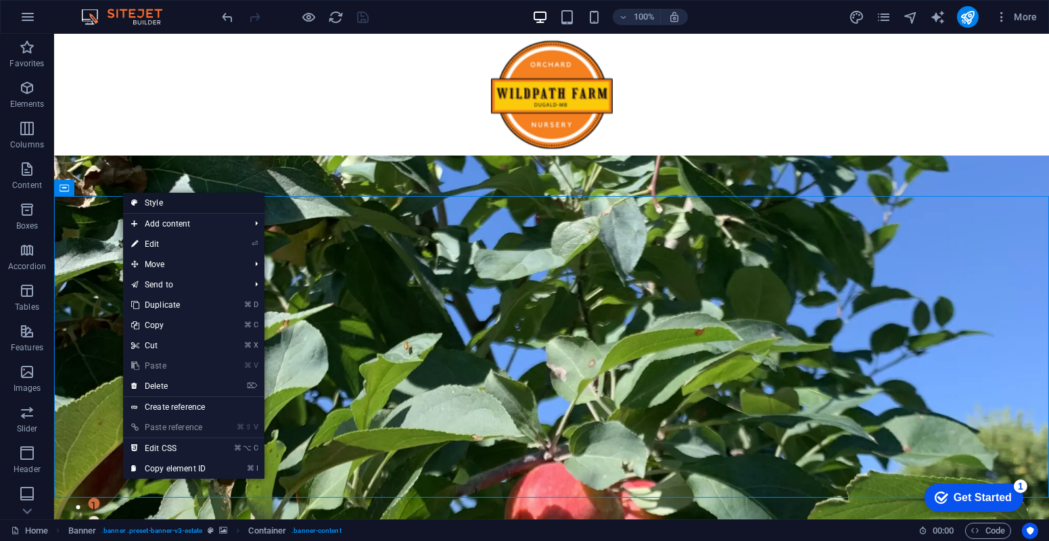
click at [155, 205] on link "Style" at bounding box center [193, 203] width 141 height 20
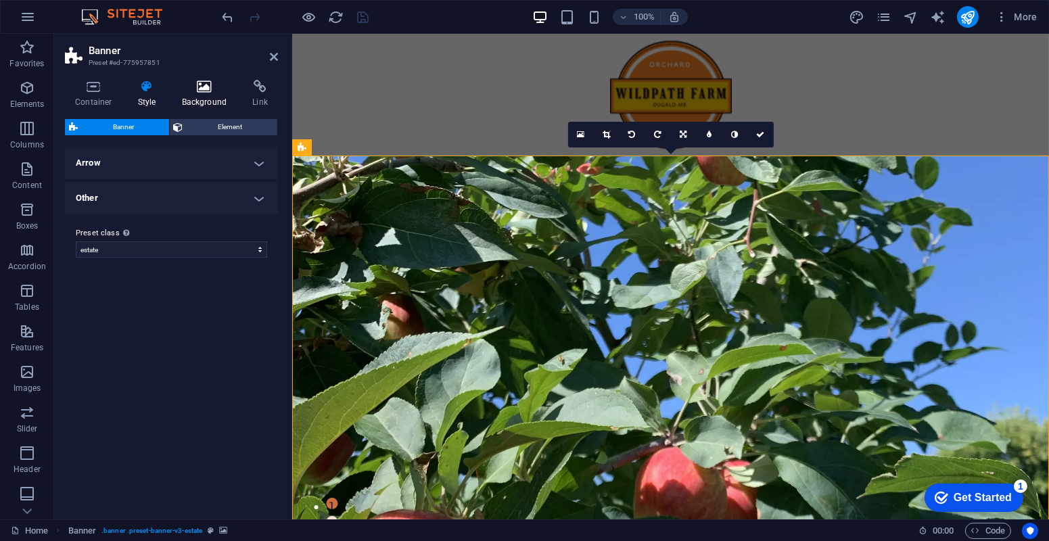
click at [196, 93] on icon at bounding box center [205, 87] width 66 height 14
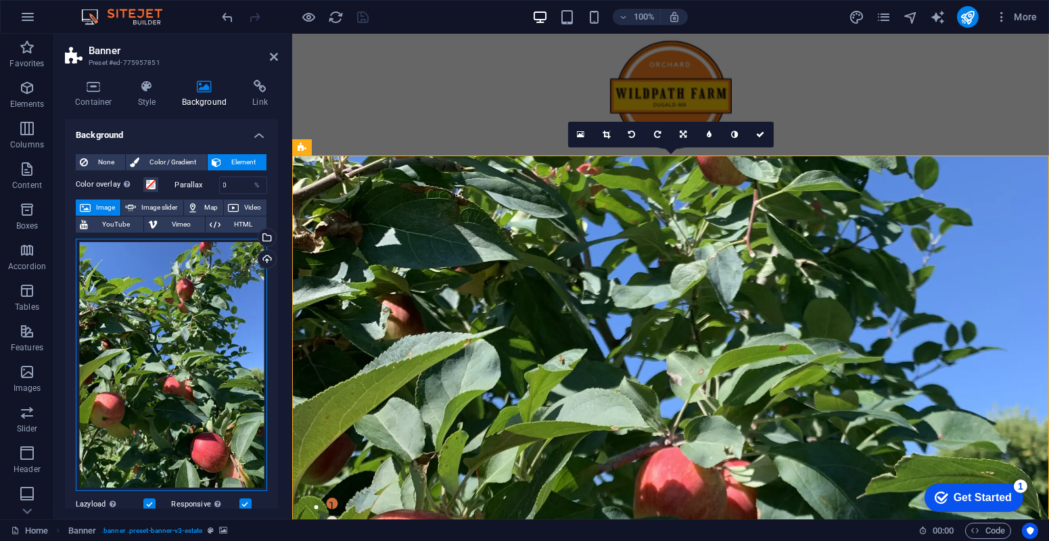
click at [190, 335] on div "Drag files here, click to choose files or select files from Files or our free s…" at bounding box center [171, 365] width 191 height 253
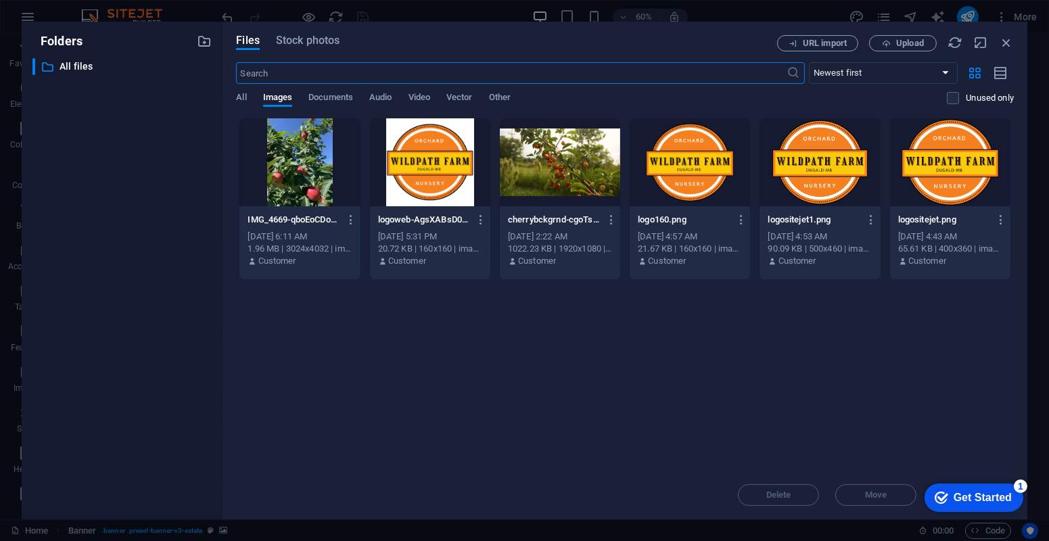
click at [537, 186] on div at bounding box center [560, 162] width 120 height 88
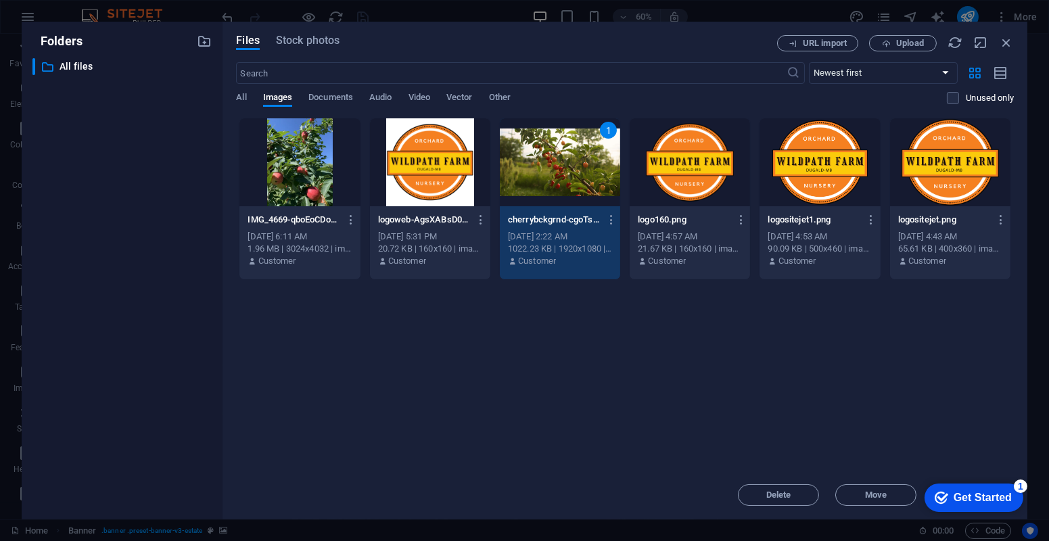
click at [994, 492] on div "Get Started" at bounding box center [982, 497] width 58 height 12
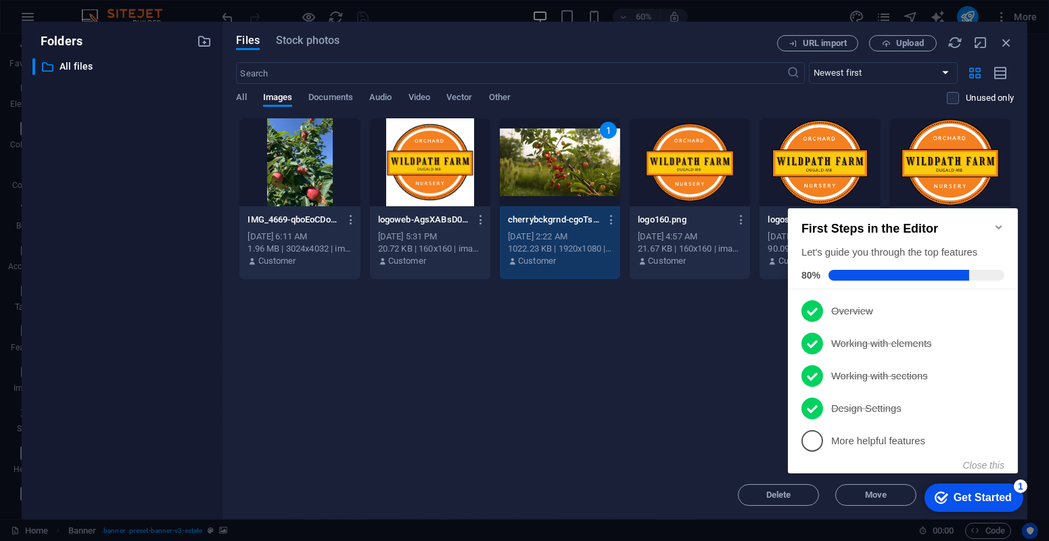
click at [704, 430] on div "Drop files here to upload them instantly IMG_4669-qboEoCDowUTAyLRv7lMJUg.webp I…" at bounding box center [625, 294] width 778 height 353
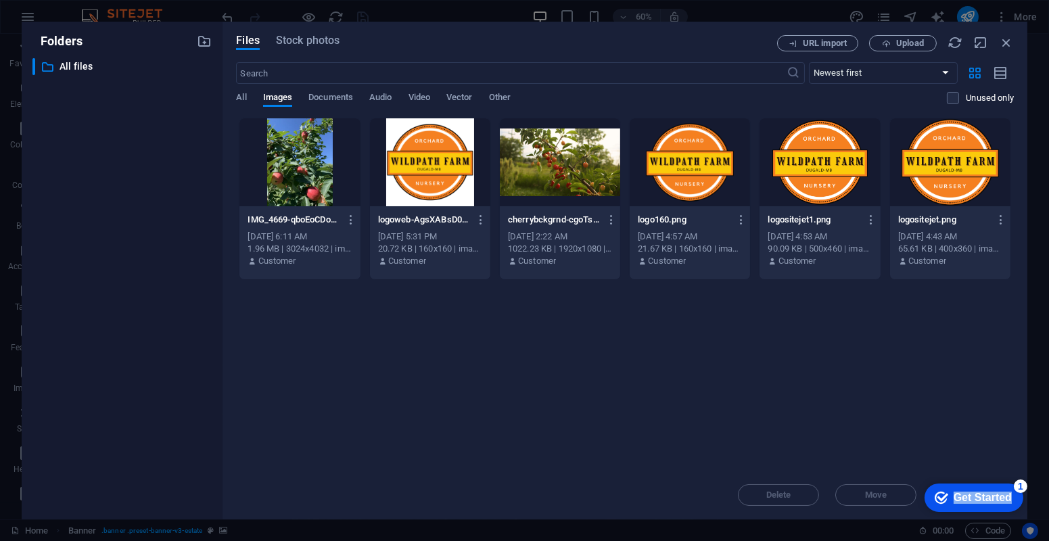
drag, startPoint x: 1014, startPoint y: 498, endPoint x: 1006, endPoint y: 351, distance: 147.0
click at [1006, 476] on html "checkmark Get Started 1 First Steps in the Editor Let's guide you through the t…" at bounding box center [970, 496] width 115 height 41
click at [1004, 495] on div "Get Started" at bounding box center [982, 497] width 58 height 12
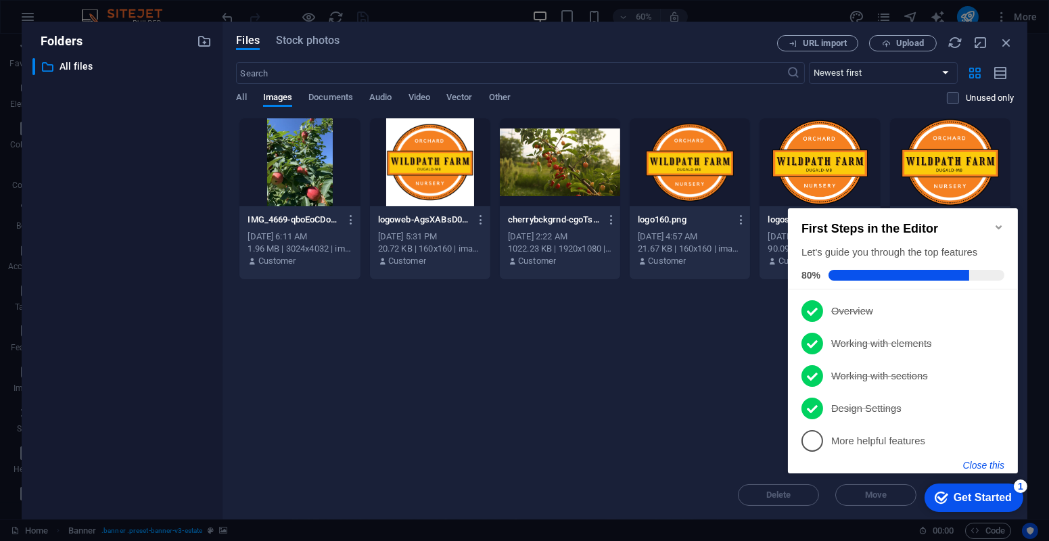
click at [973, 465] on button "Close this" at bounding box center [982, 464] width 41 height 11
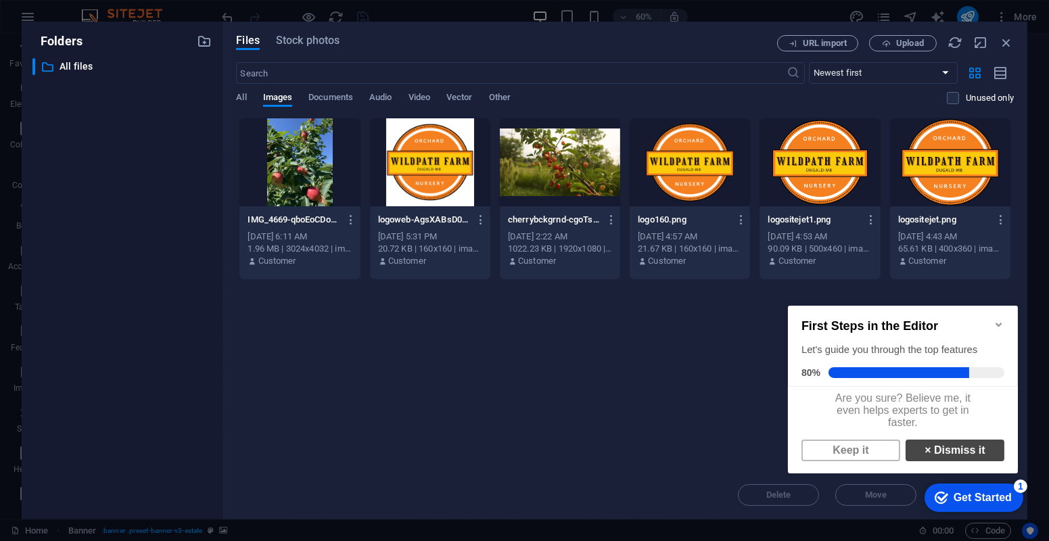
click at [939, 452] on link "× Dismiss it" at bounding box center [954, 450] width 99 height 22
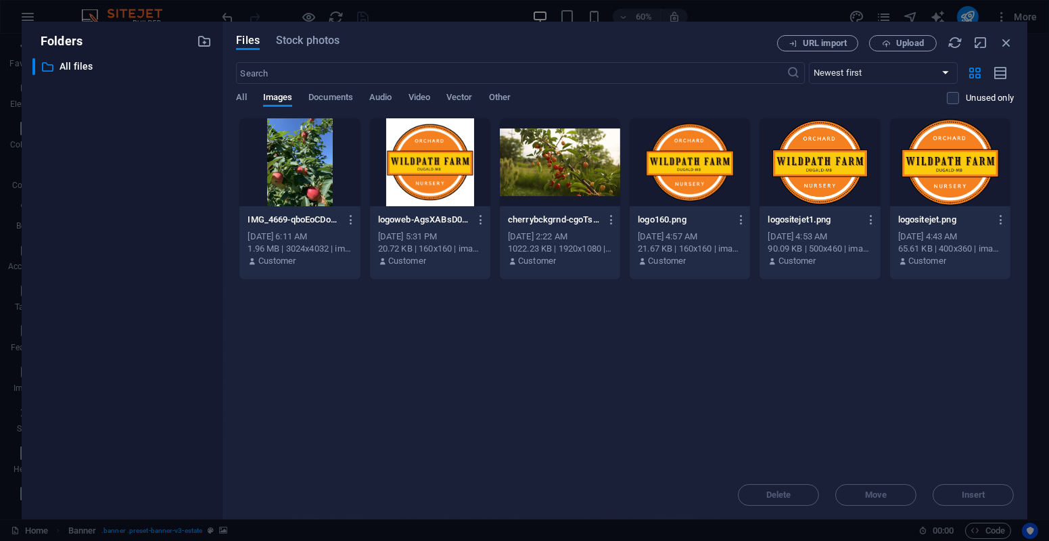
click at [970, 496] on div "Delete Move Insert" at bounding box center [625, 488] width 778 height 35
click at [537, 152] on div at bounding box center [560, 162] width 120 height 88
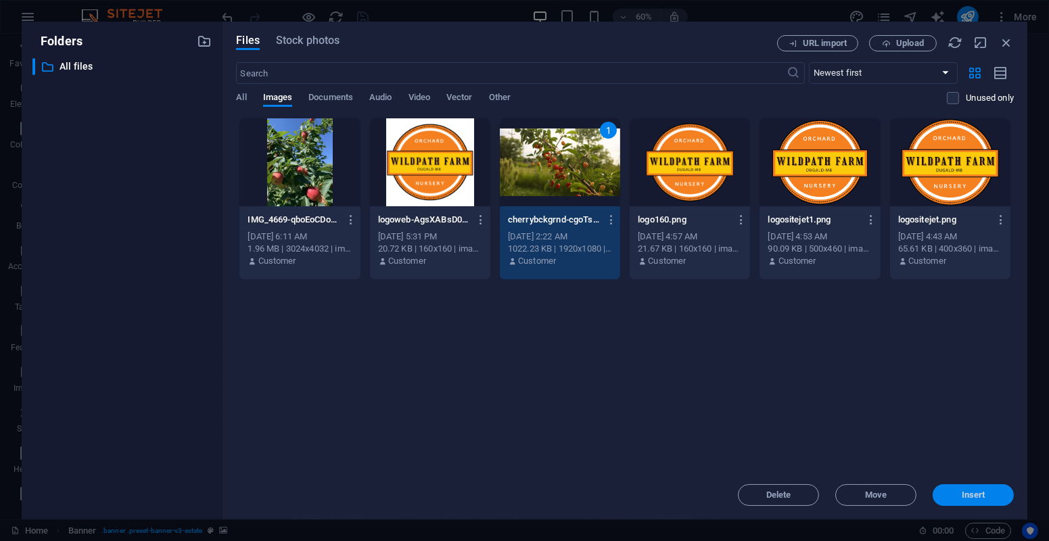
click at [966, 498] on span "Insert" at bounding box center [974, 495] width 24 height 8
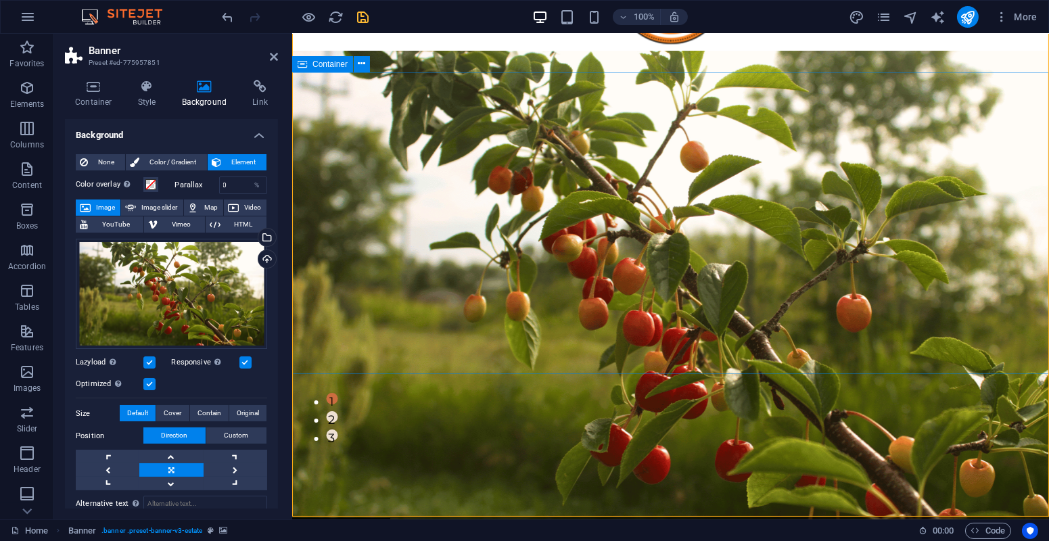
scroll to position [126, 0]
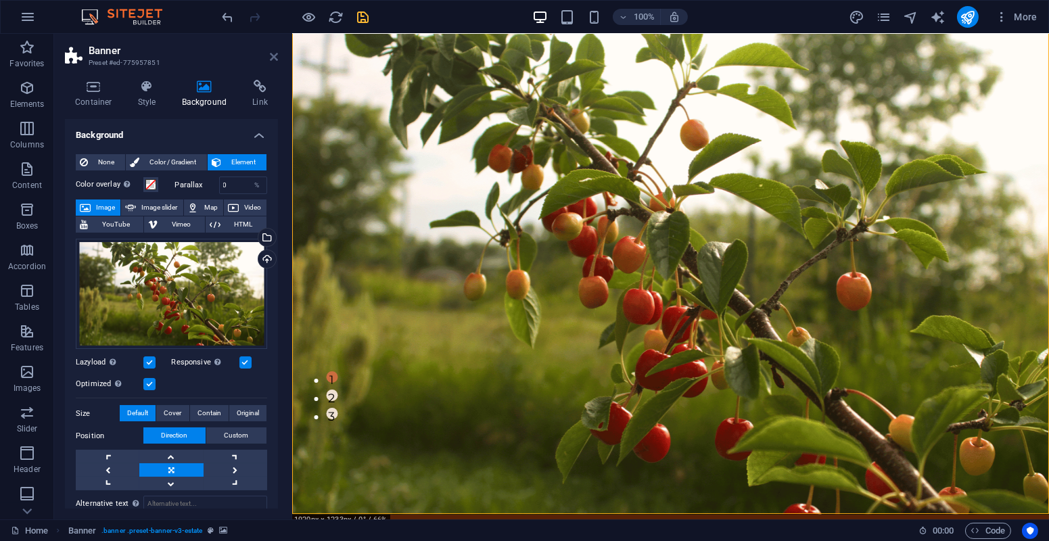
click at [276, 61] on icon at bounding box center [274, 56] width 8 height 11
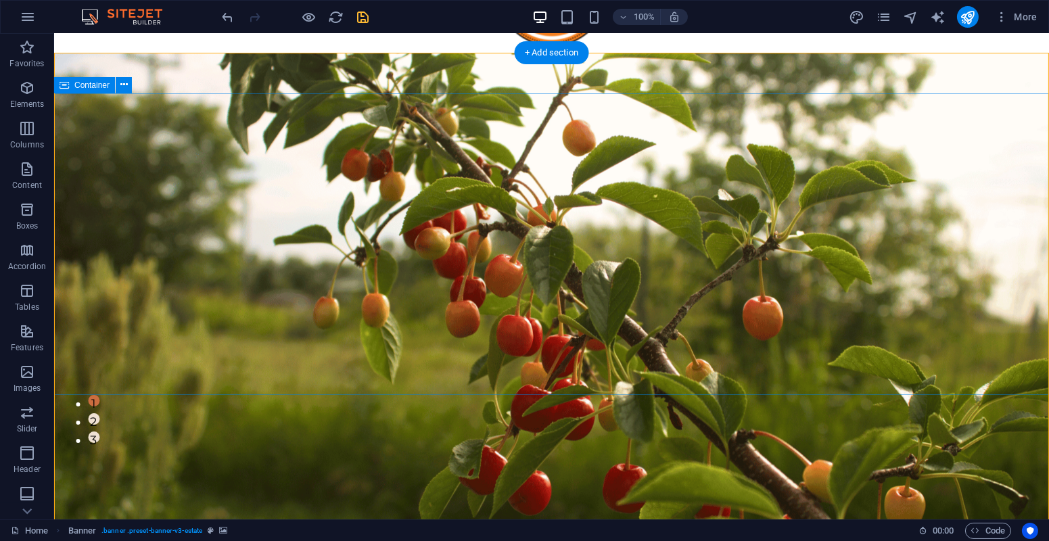
scroll to position [95, 0]
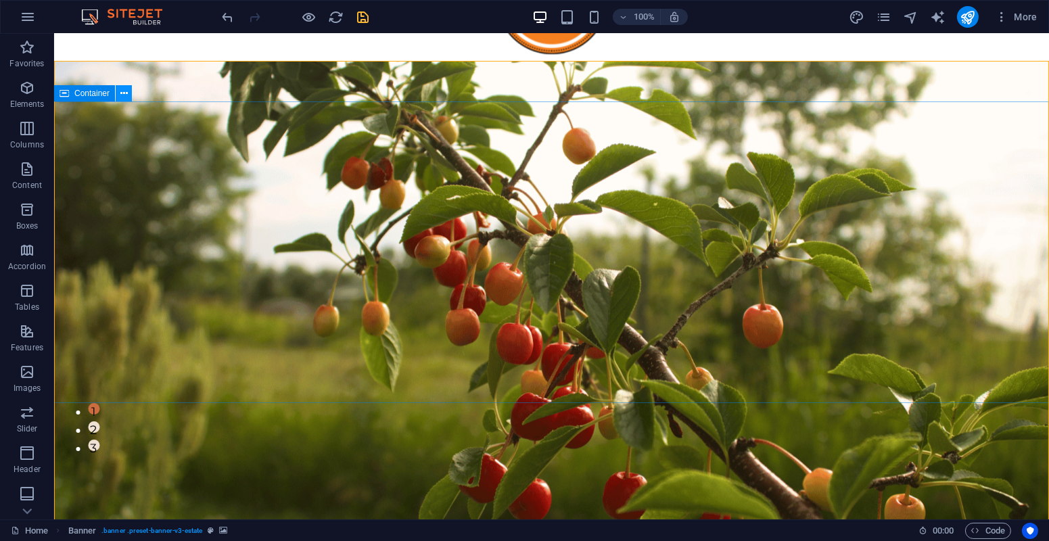
click at [124, 97] on icon at bounding box center [123, 94] width 7 height 14
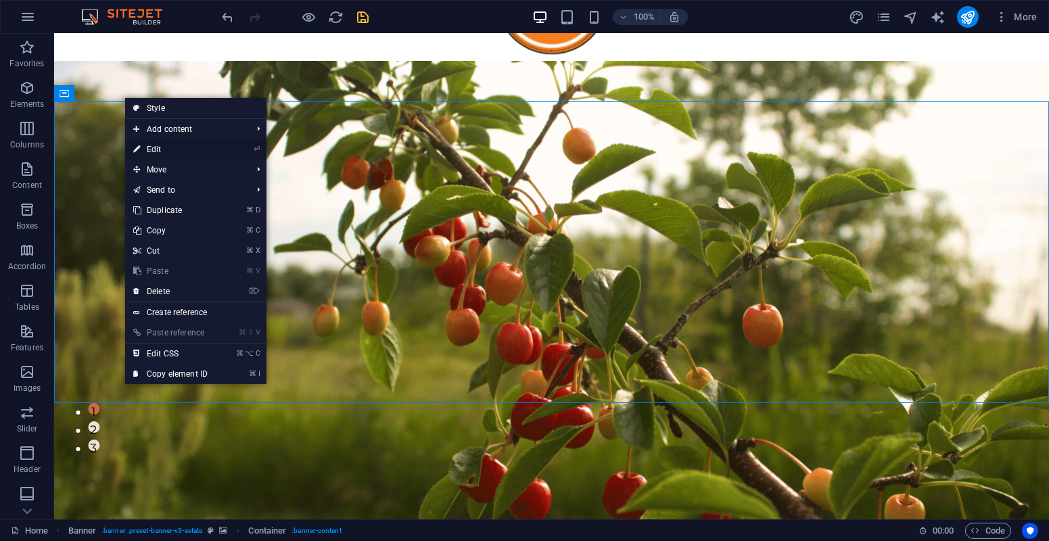
click at [152, 152] on link "⏎ Edit" at bounding box center [170, 149] width 91 height 20
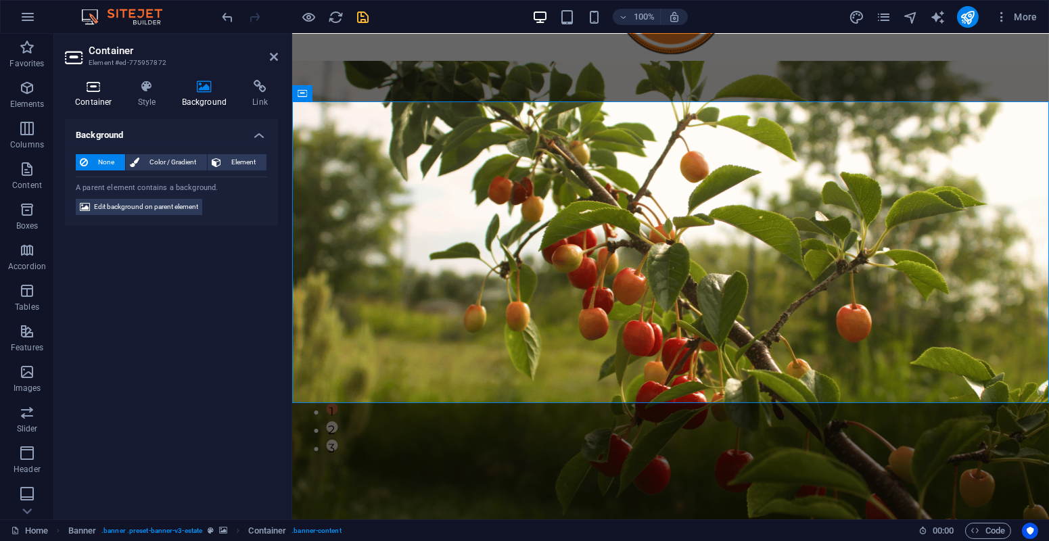
click at [99, 93] on h4 "Container" at bounding box center [96, 94] width 63 height 28
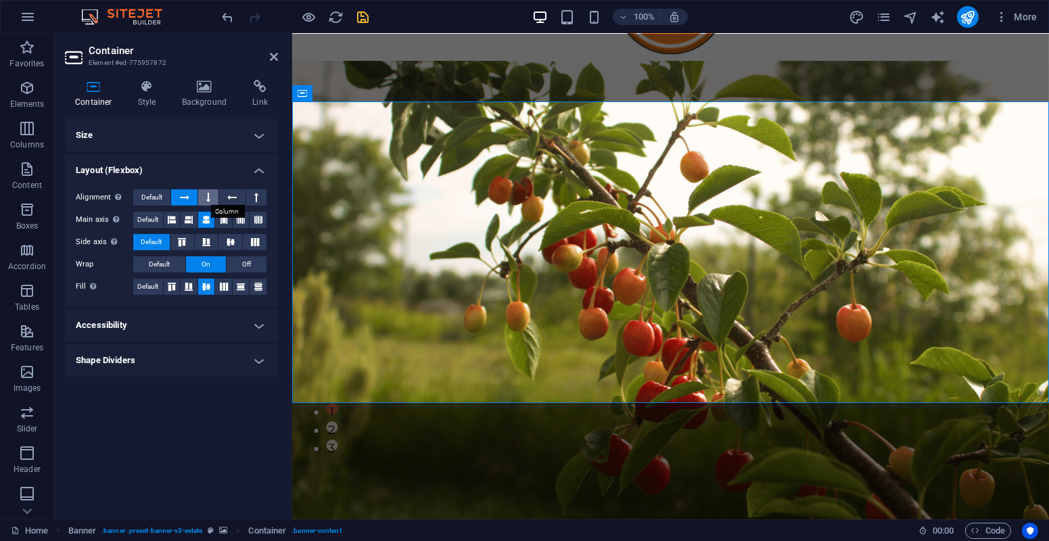
click at [210, 193] on icon at bounding box center [208, 197] width 4 height 16
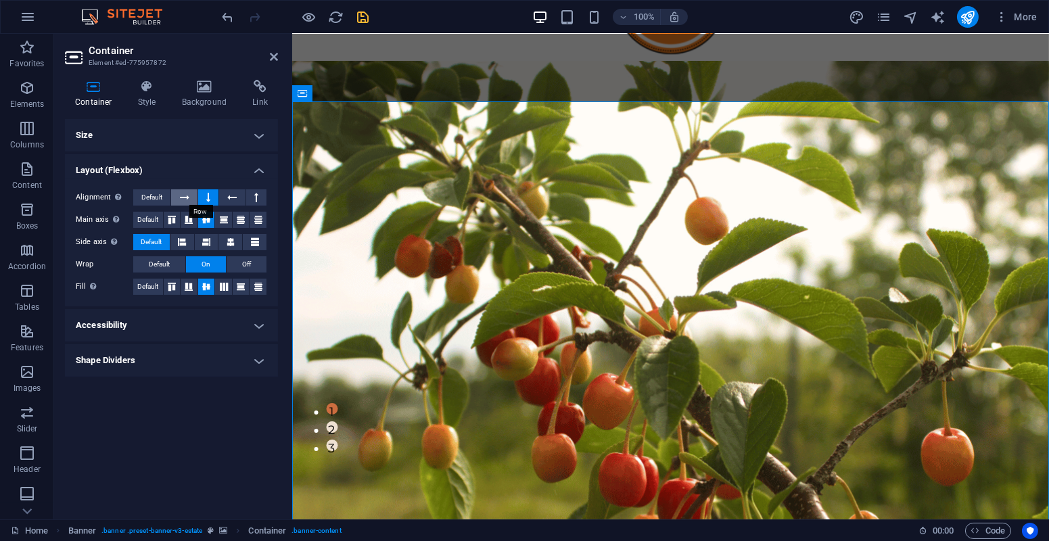
click at [187, 191] on icon at bounding box center [184, 197] width 9 height 16
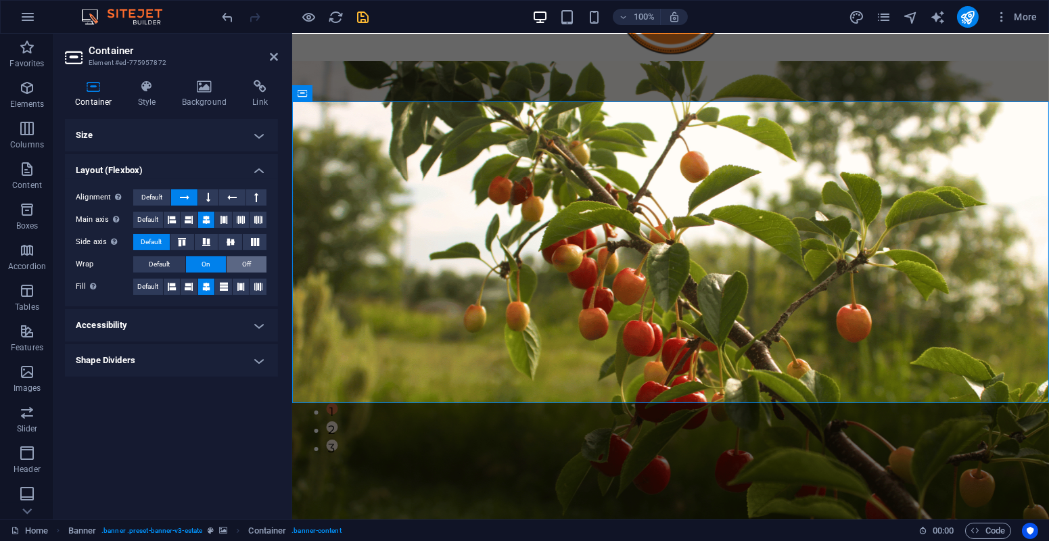
click at [244, 265] on span "Off" at bounding box center [246, 264] width 9 height 16
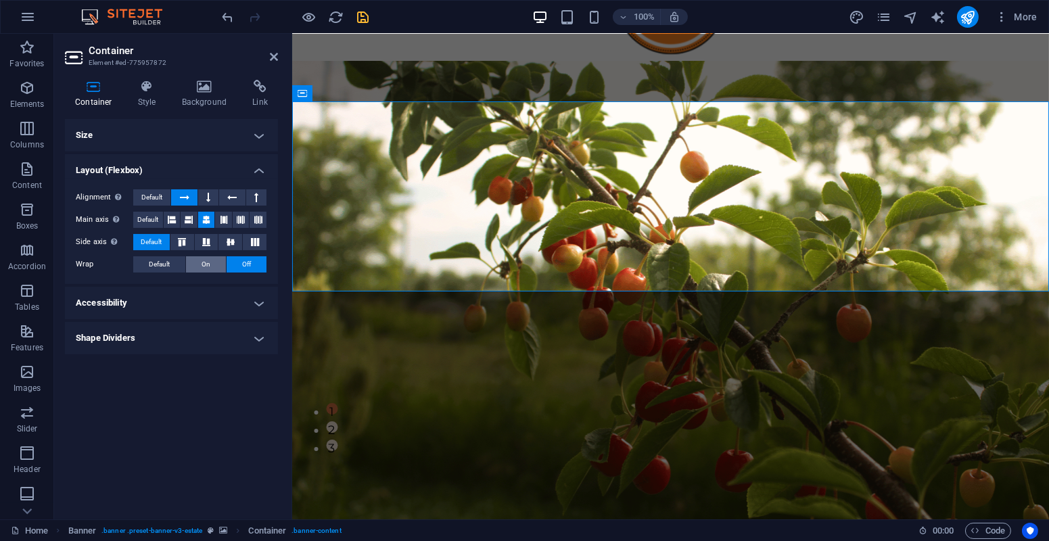
click at [210, 260] on button "On" at bounding box center [206, 264] width 40 height 16
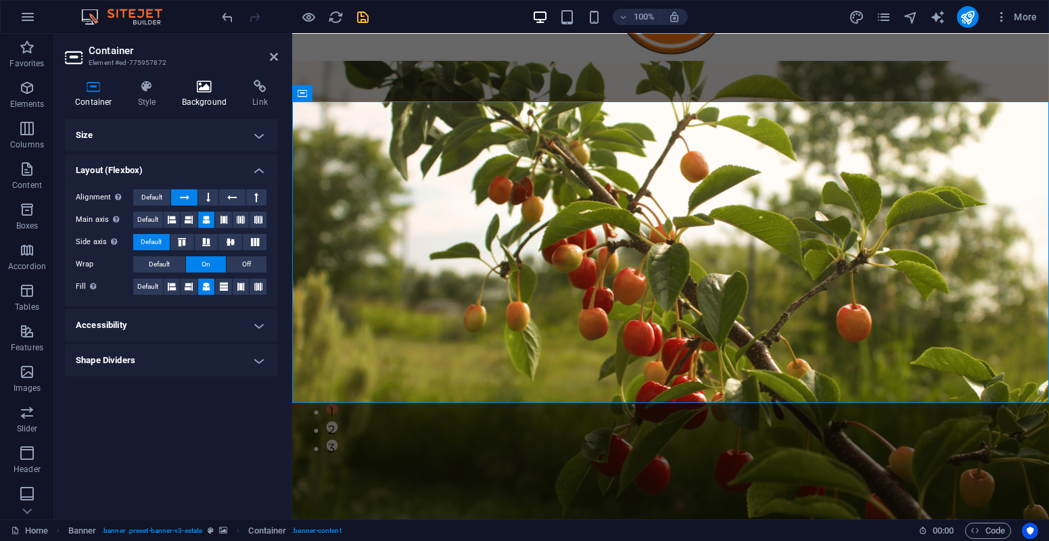
click at [194, 97] on h4 "Background" at bounding box center [207, 94] width 71 height 28
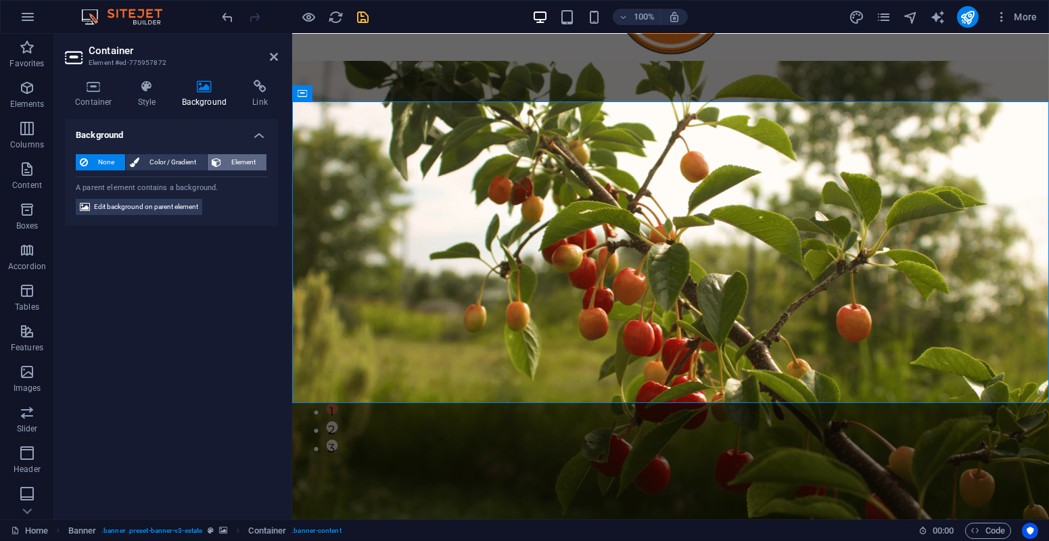
click at [236, 164] on span "Element" at bounding box center [243, 162] width 37 height 16
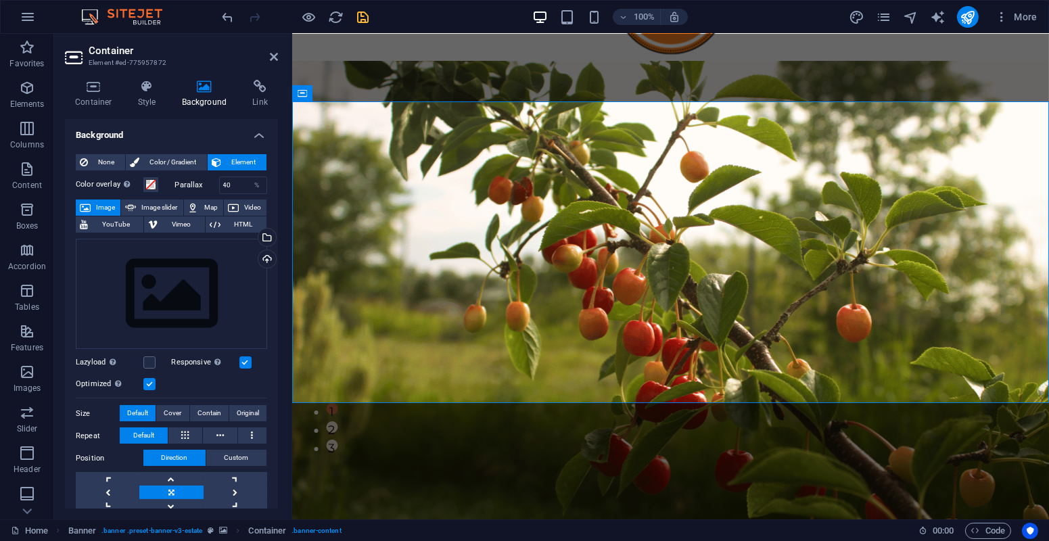
click at [158, 323] on div "Drag files here, click to choose files or select files from Files or our free s…" at bounding box center [171, 294] width 191 height 111
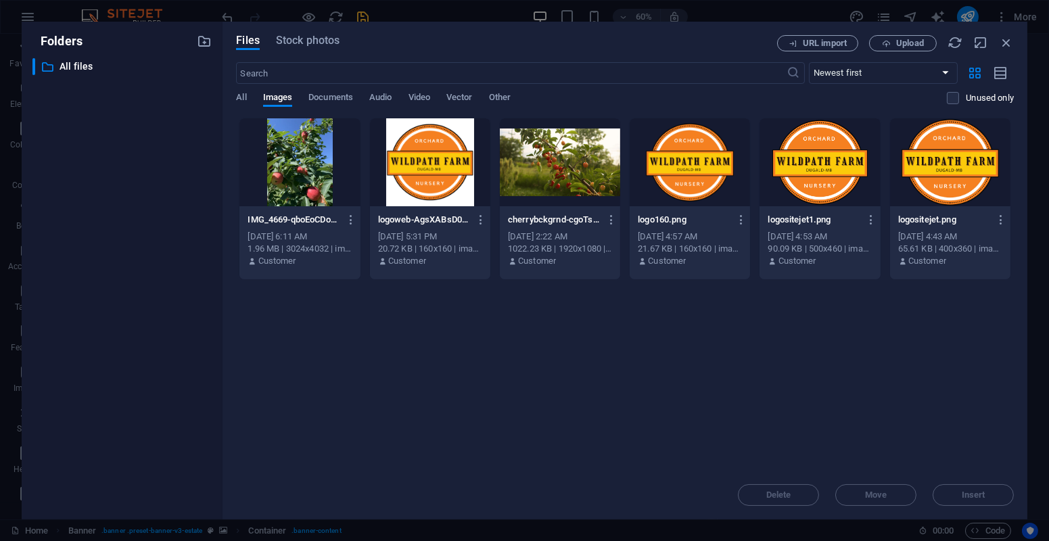
click at [311, 186] on div at bounding box center [299, 162] width 120 height 88
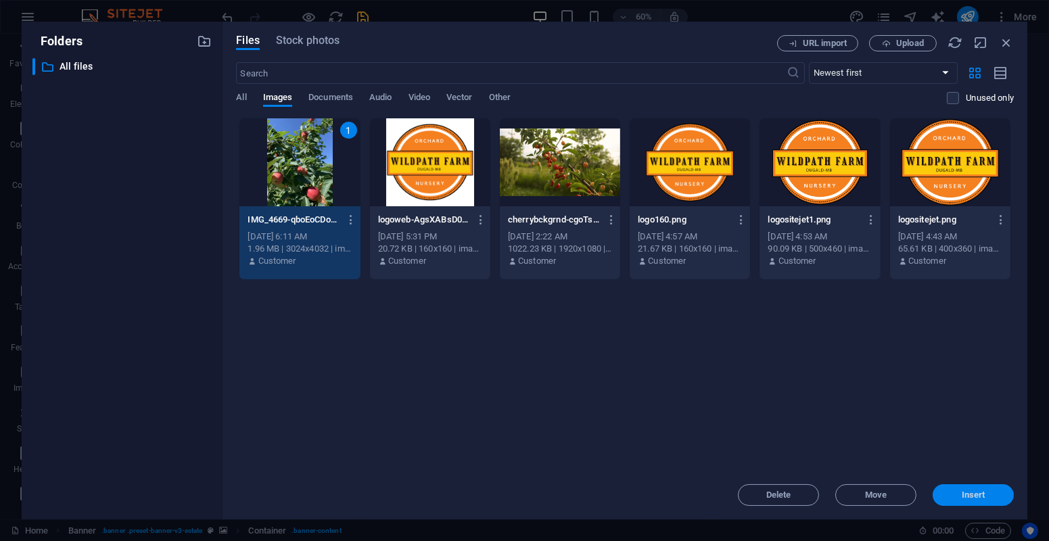
click at [979, 502] on button "Insert" at bounding box center [973, 495] width 81 height 22
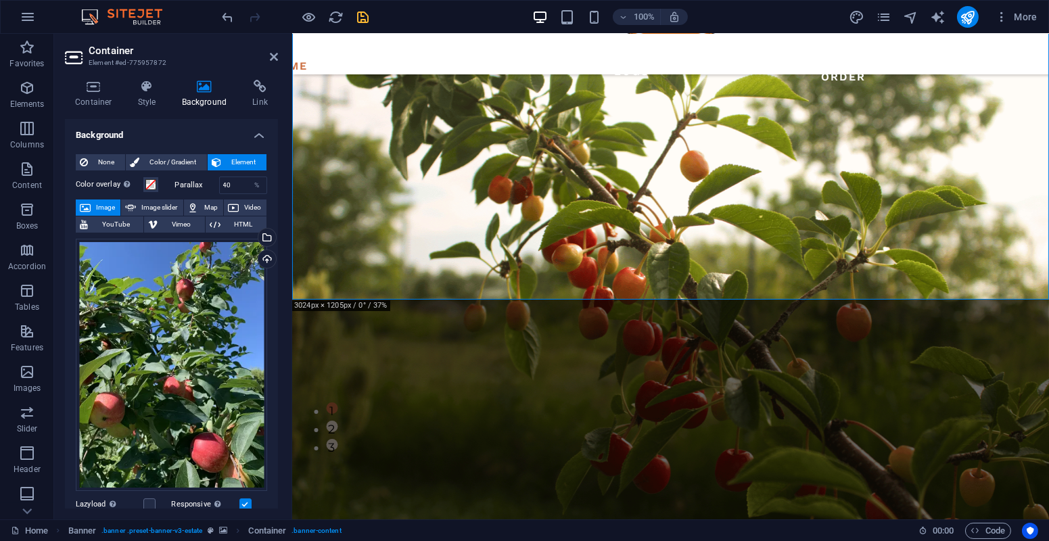
scroll to position [0, 0]
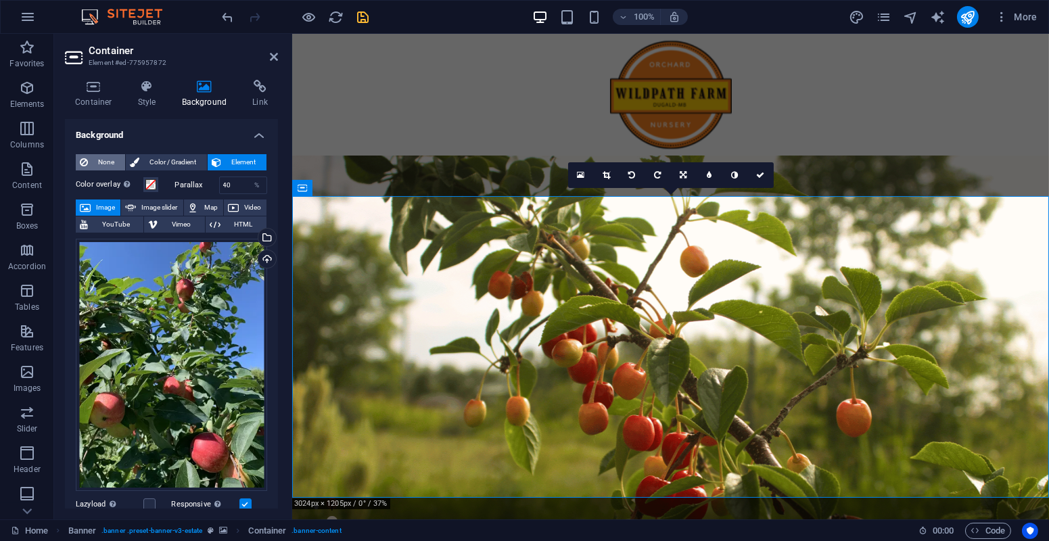
click at [95, 161] on span "None" at bounding box center [106, 162] width 29 height 16
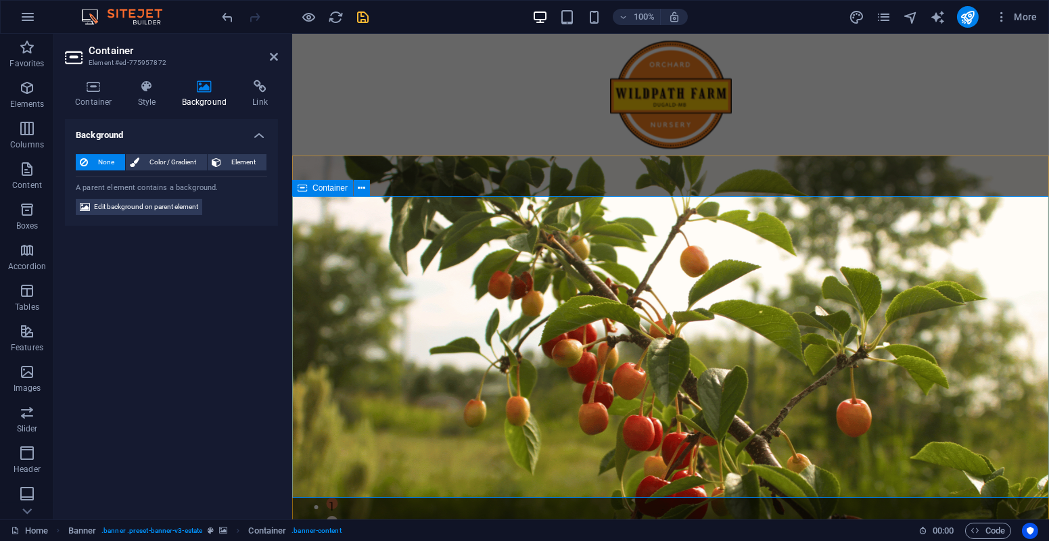
click at [304, 187] on icon at bounding box center [302, 188] width 9 height 16
click at [356, 189] on button at bounding box center [362, 188] width 16 height 16
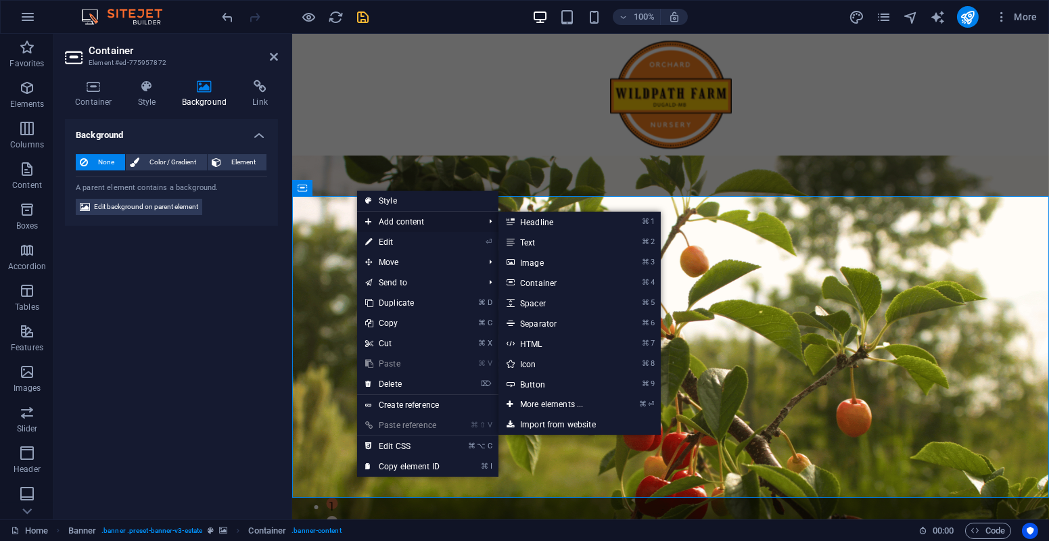
click at [383, 242] on link "⏎ Edit" at bounding box center [402, 242] width 91 height 20
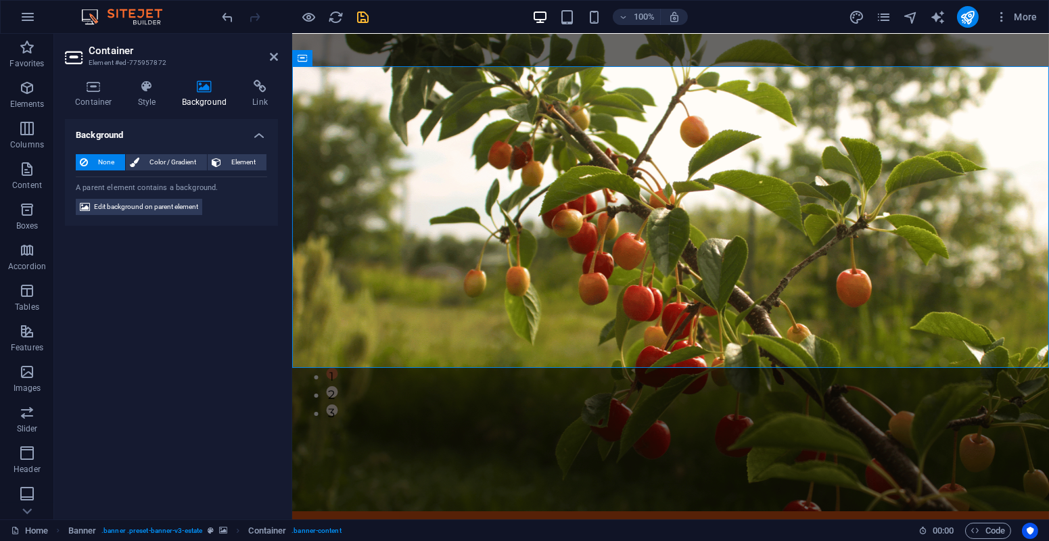
scroll to position [131, 0]
click at [144, 97] on h4 "Style" at bounding box center [150, 94] width 44 height 28
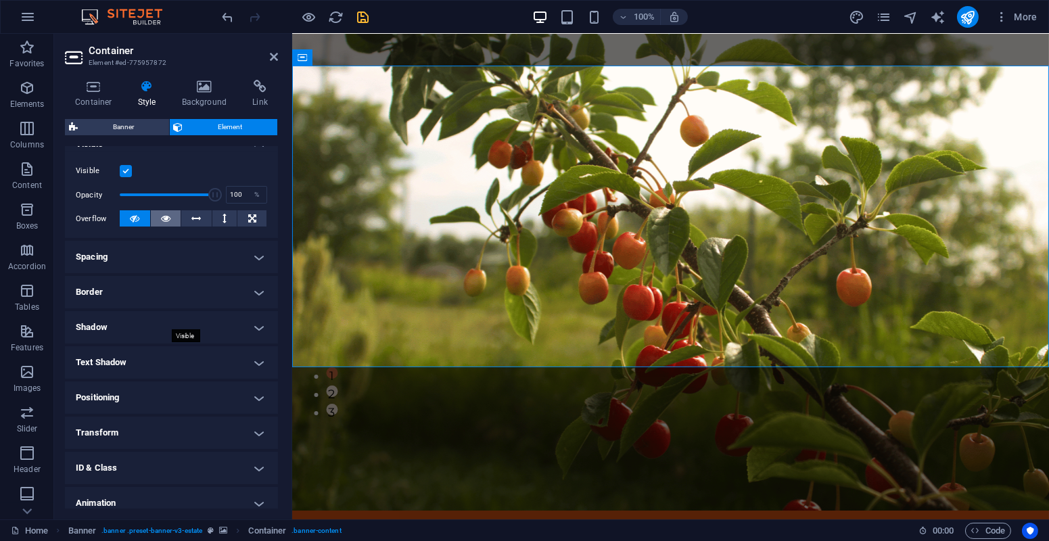
scroll to position [210, 0]
